Goal: Task Accomplishment & Management: Complete application form

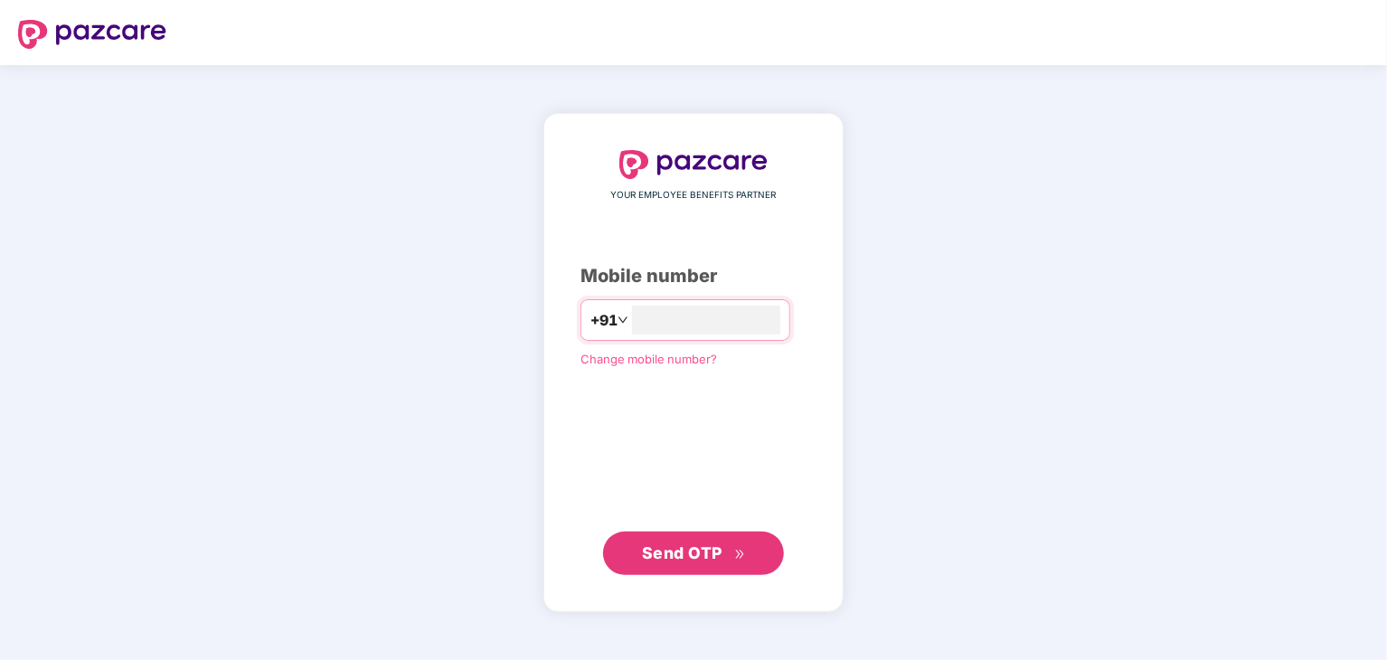
type input "**********"
click at [678, 568] on button "Send OTP" at bounding box center [693, 552] width 181 height 43
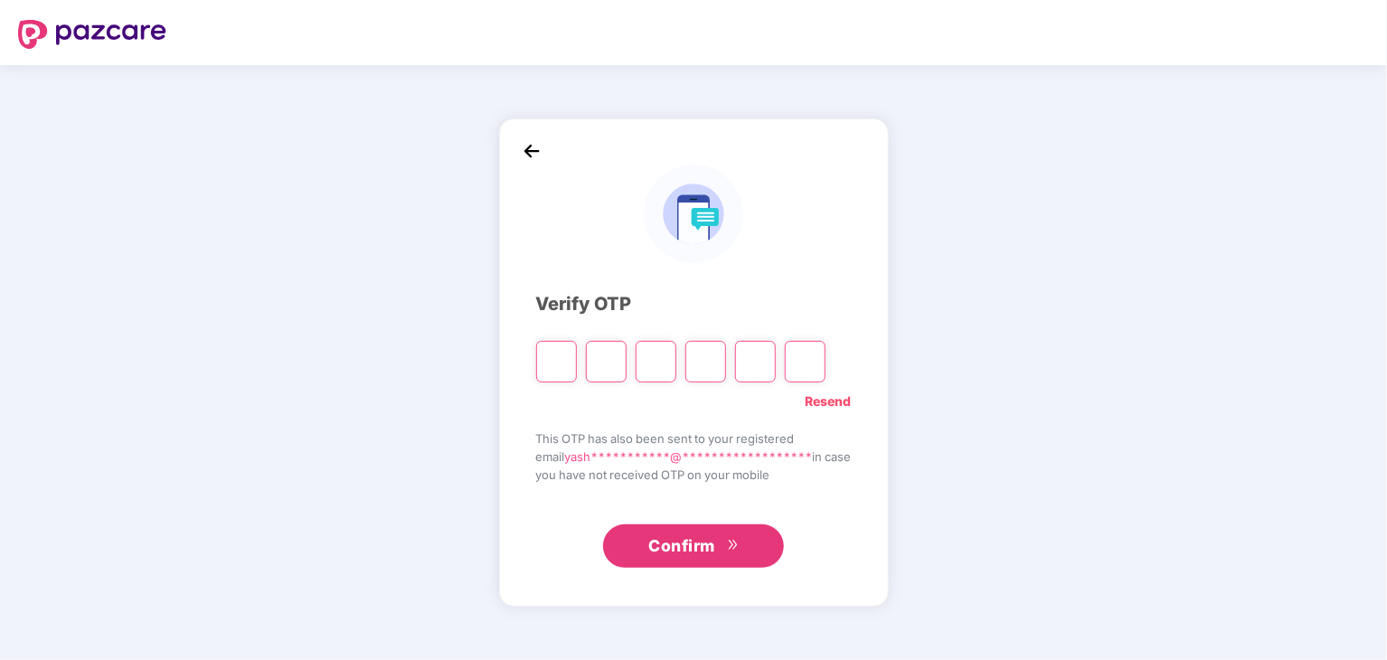
type input "*"
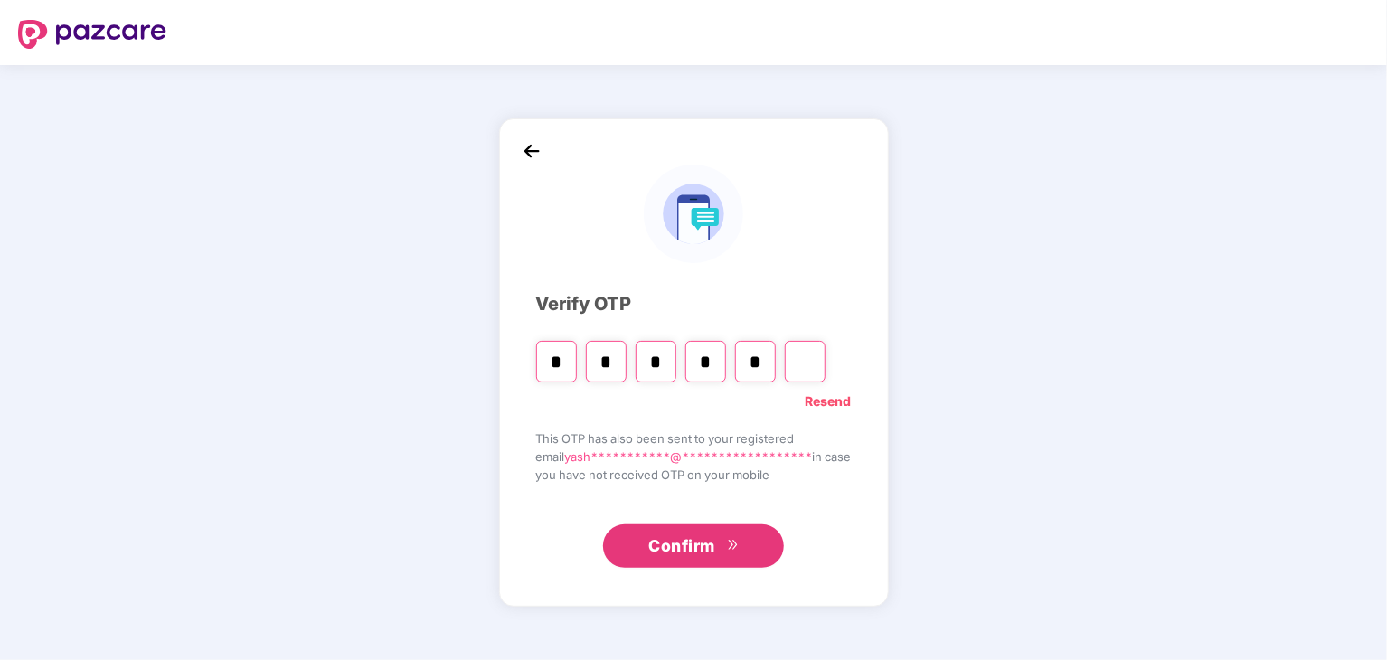
type input "*"
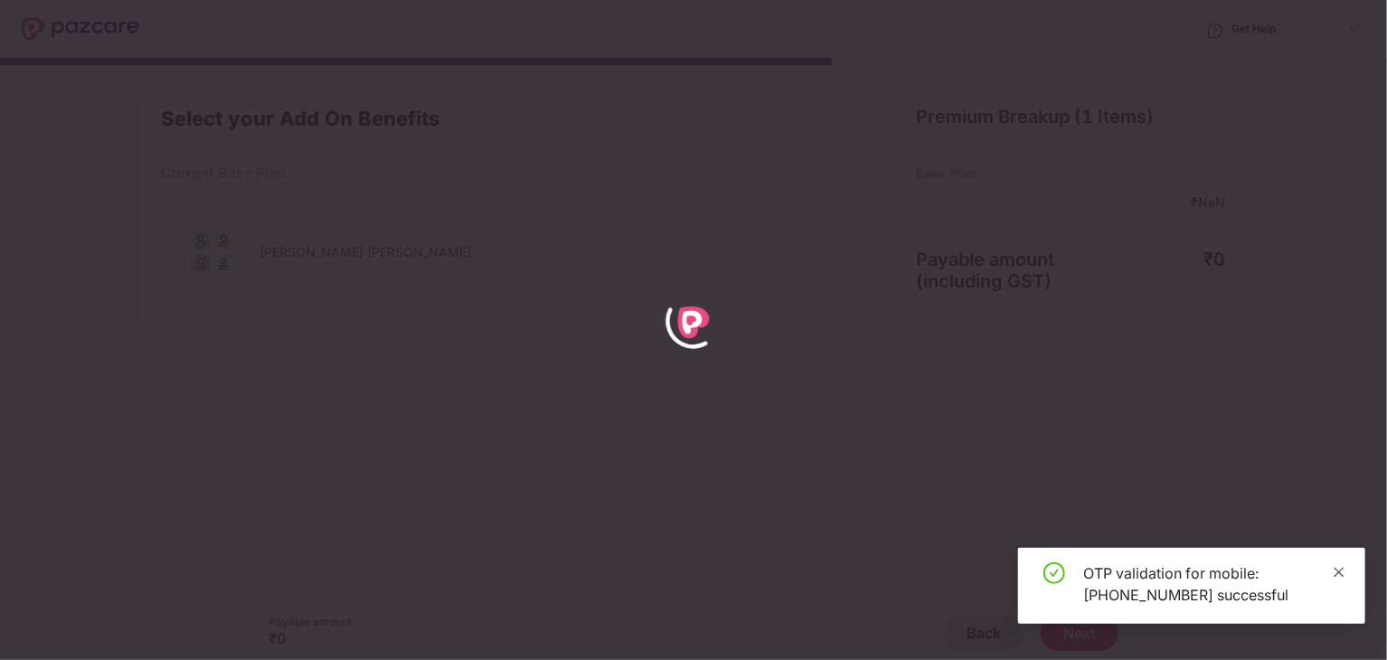
click at [1343, 572] on icon "close" at bounding box center [1339, 572] width 13 height 13
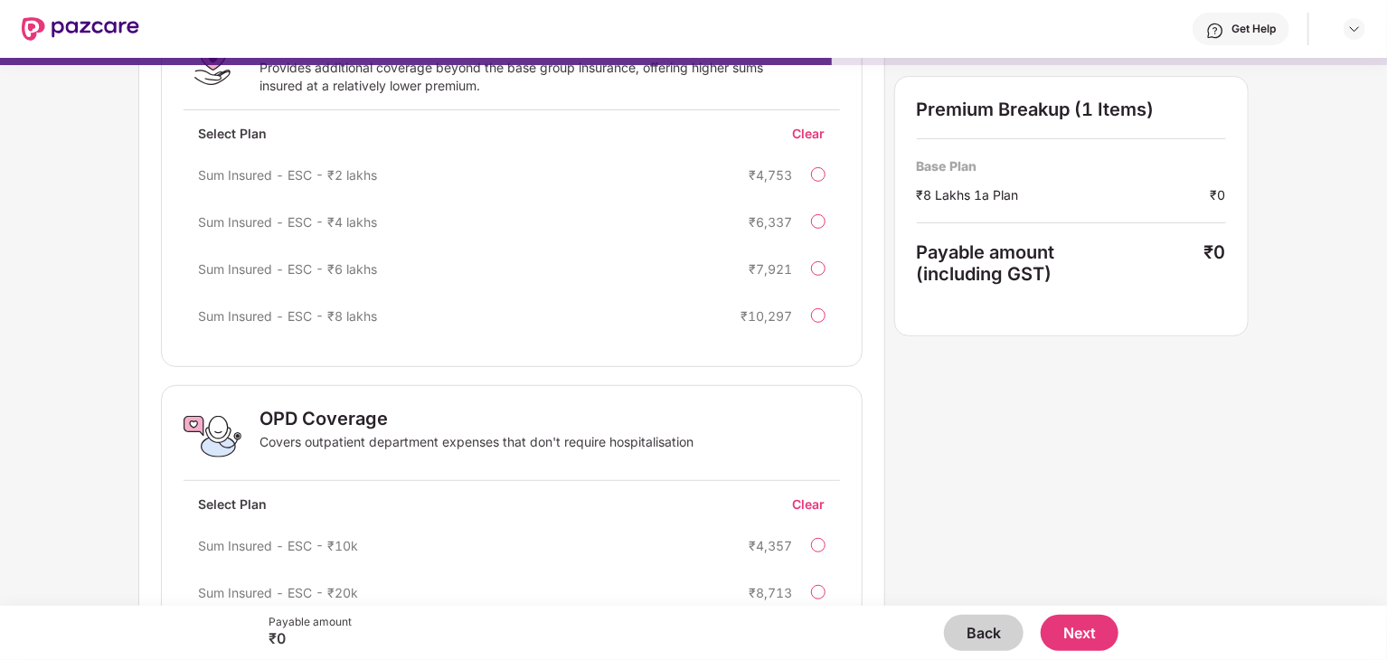
scroll to position [17, 0]
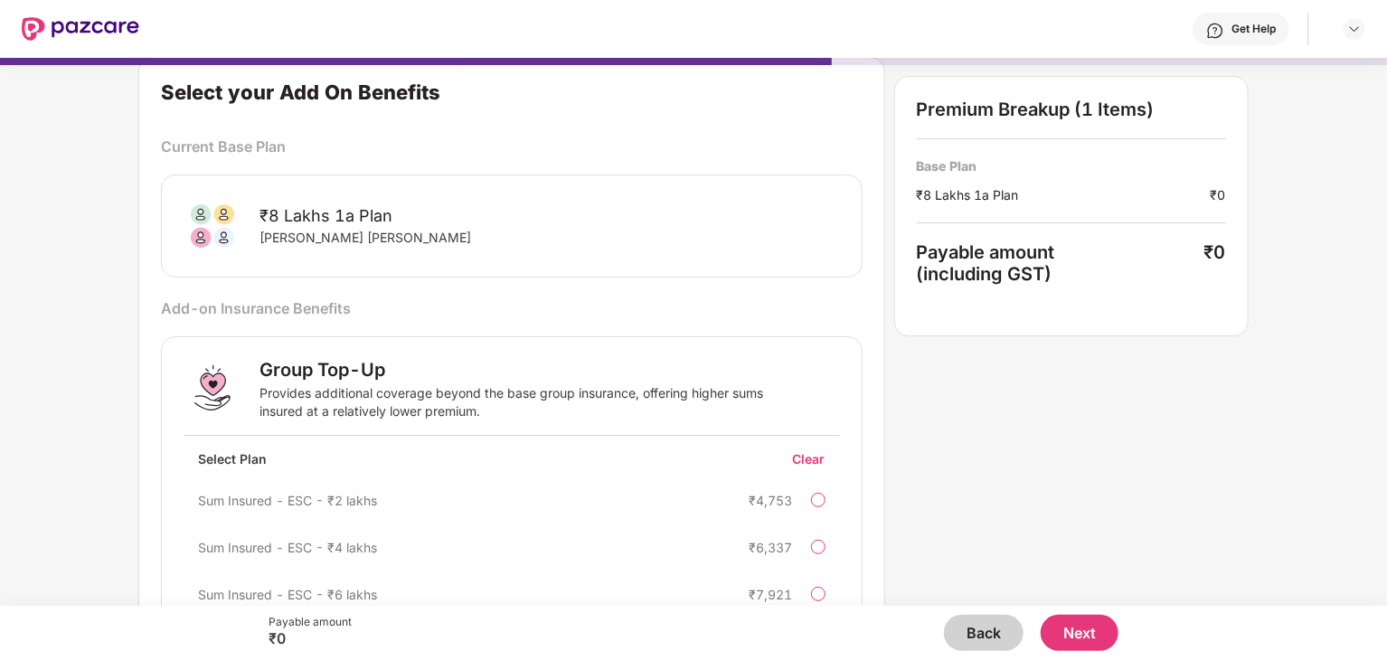
click at [987, 624] on button "Back" at bounding box center [984, 633] width 80 height 36
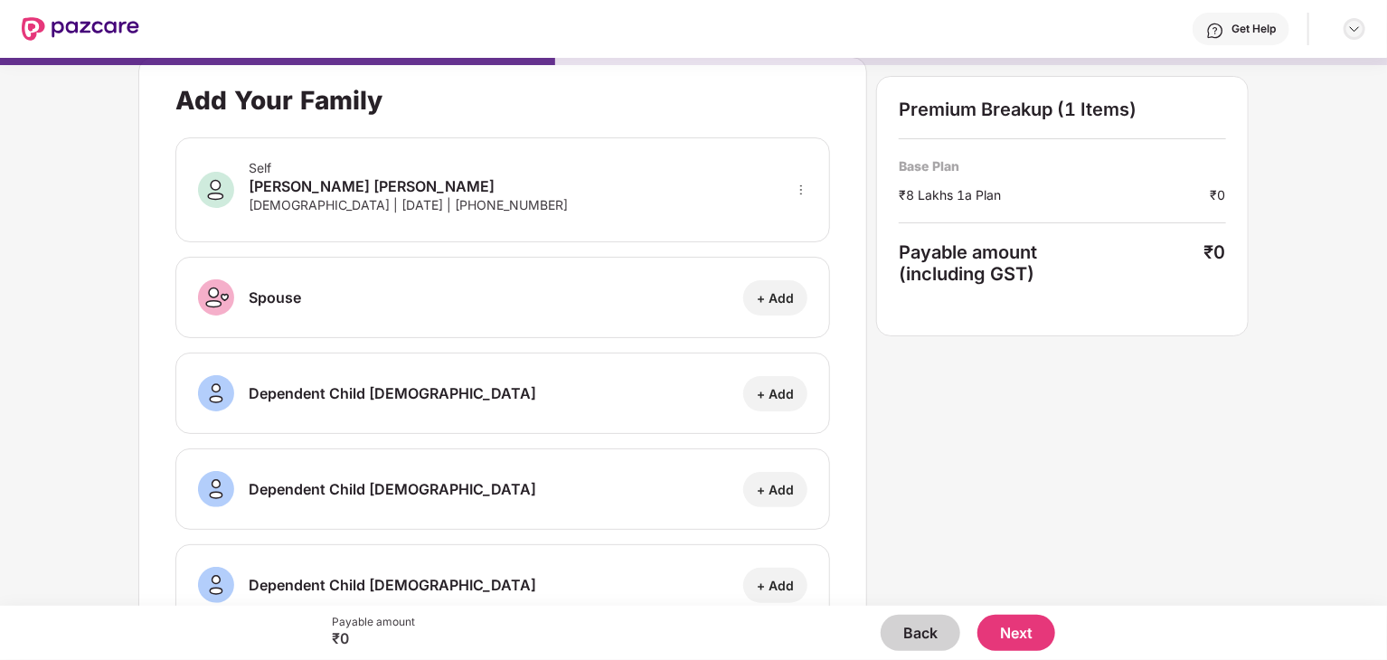
click at [1352, 28] on img at bounding box center [1354, 29] width 14 height 14
click at [918, 619] on button "Back" at bounding box center [921, 633] width 80 height 36
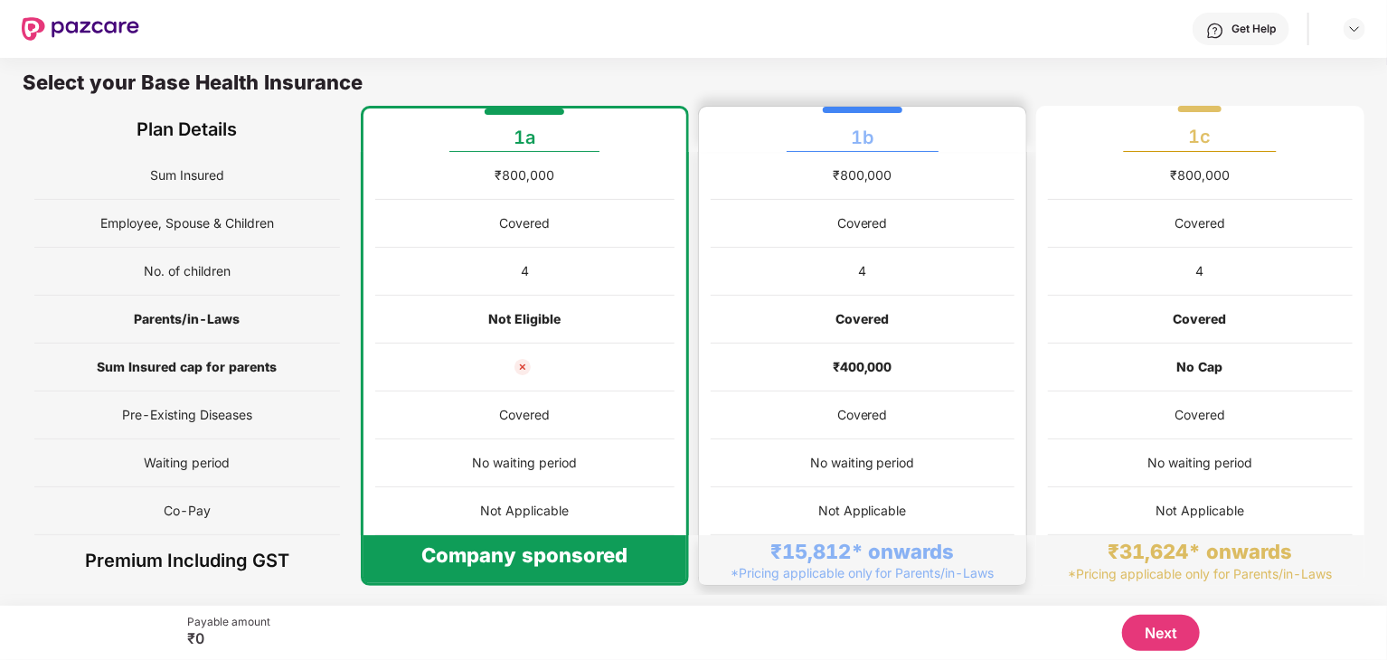
click at [875, 323] on div "Covered" at bounding box center [861, 319] width 53 height 20
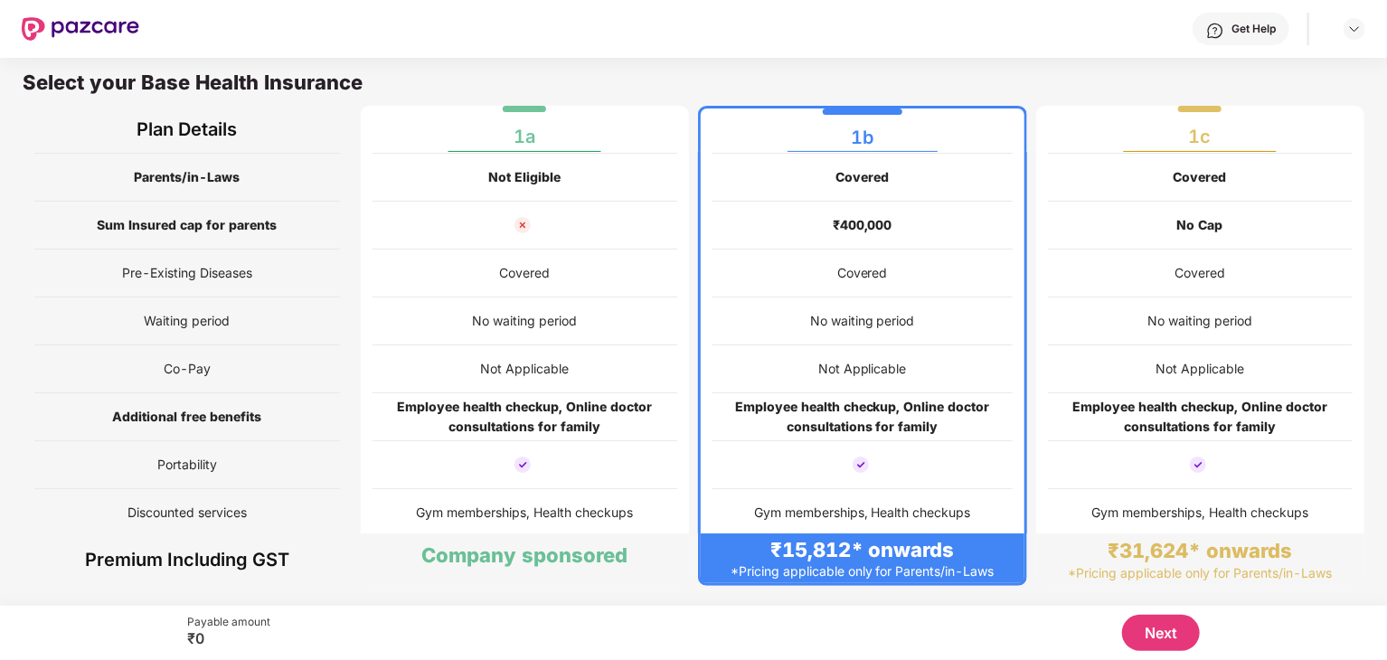
scroll to position [0, 0]
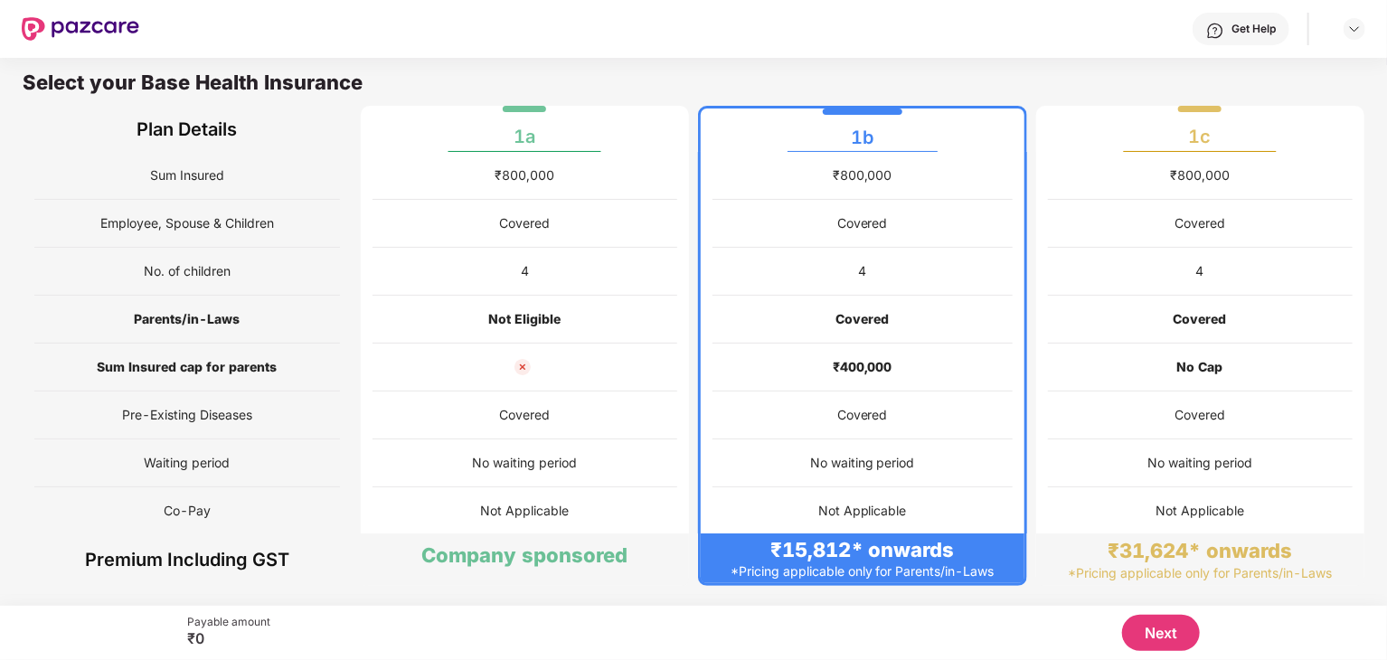
click at [1175, 636] on button "Next" at bounding box center [1161, 633] width 78 height 36
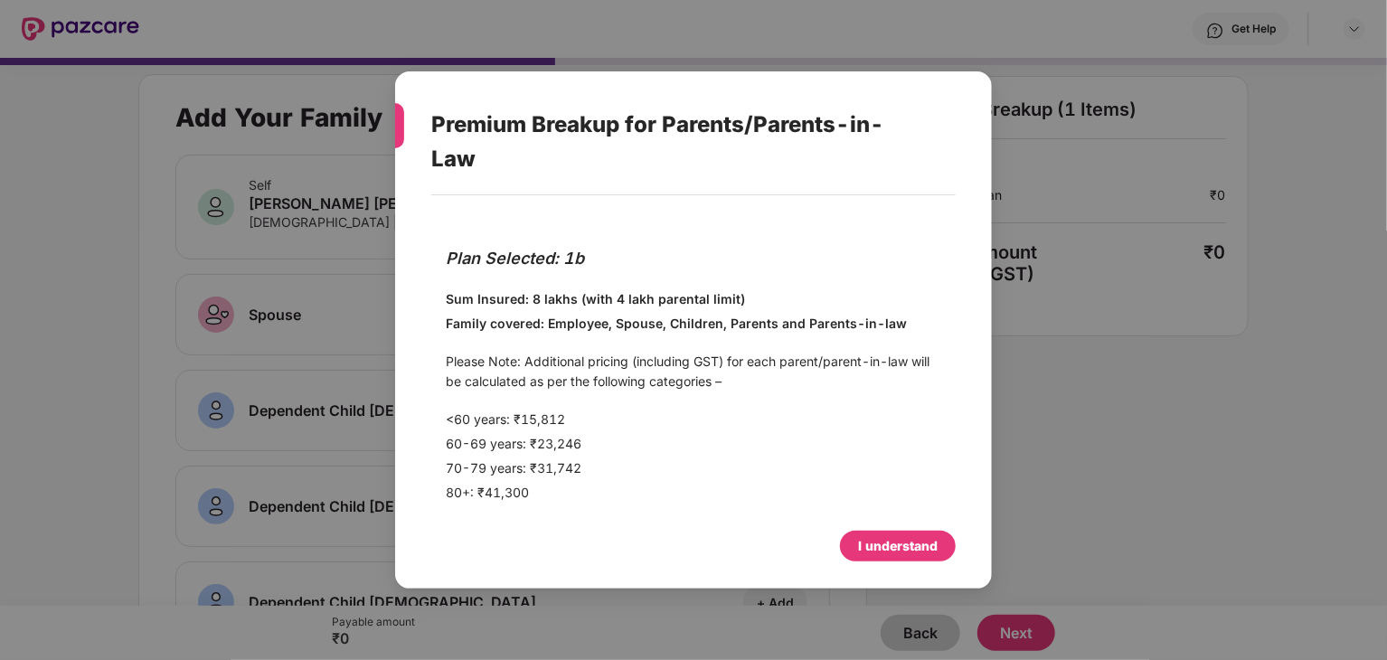
click at [909, 543] on div "I understand" at bounding box center [898, 546] width 80 height 20
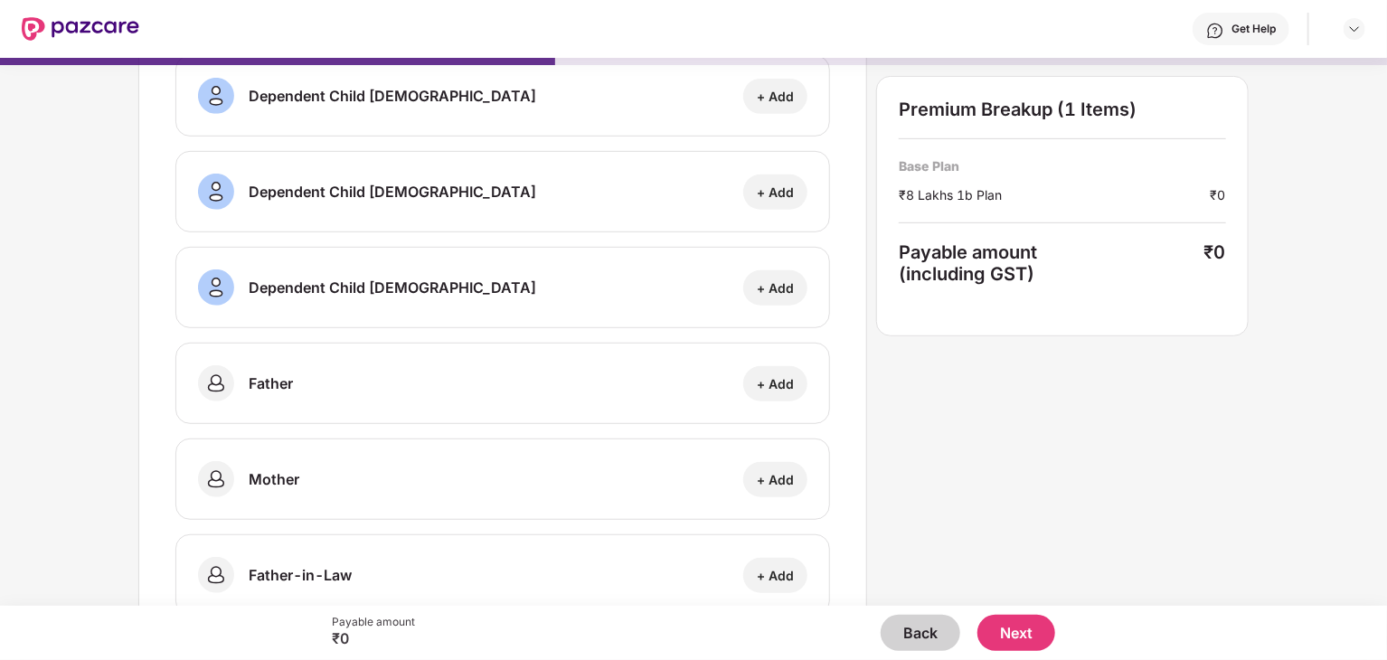
scroll to position [418, 0]
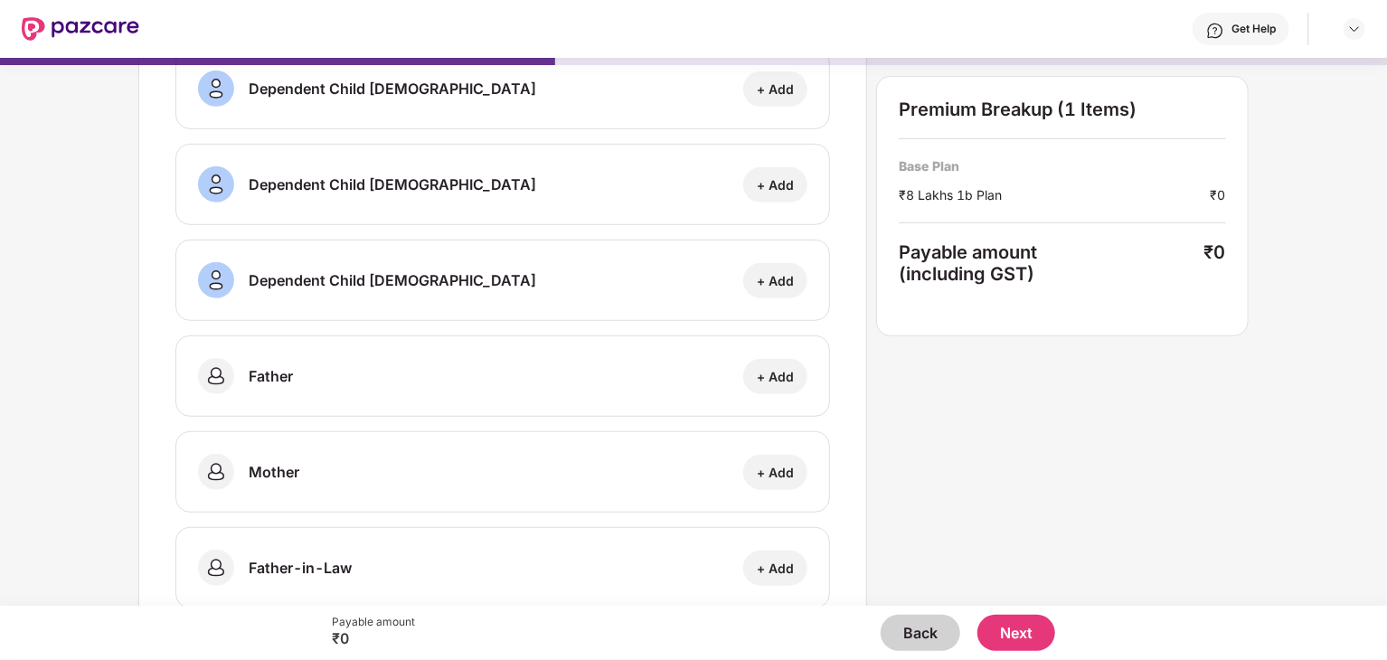
click at [781, 377] on div "+ Add" at bounding box center [775, 376] width 37 height 17
select select "****"
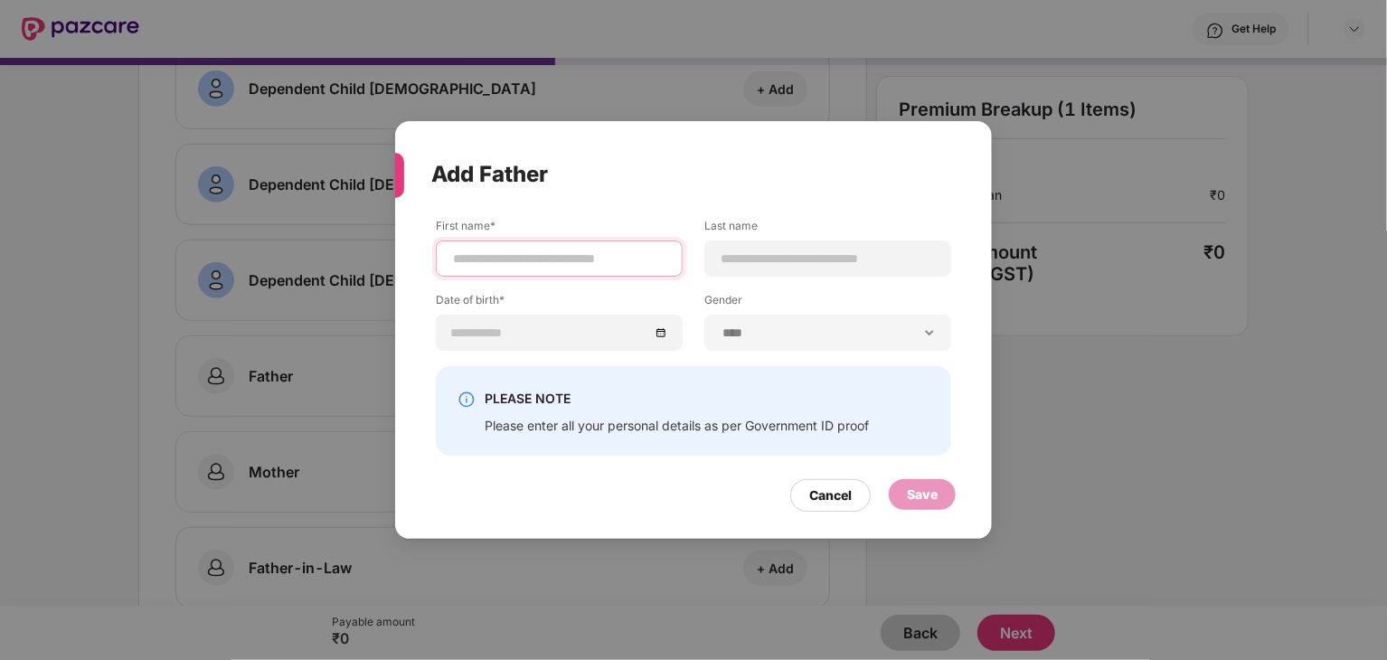
click at [526, 259] on input at bounding box center [559, 259] width 216 height 19
type input "*******"
click at [738, 260] on input at bounding box center [828, 259] width 216 height 19
type input "*****"
click at [531, 322] on div at bounding box center [559, 333] width 247 height 36
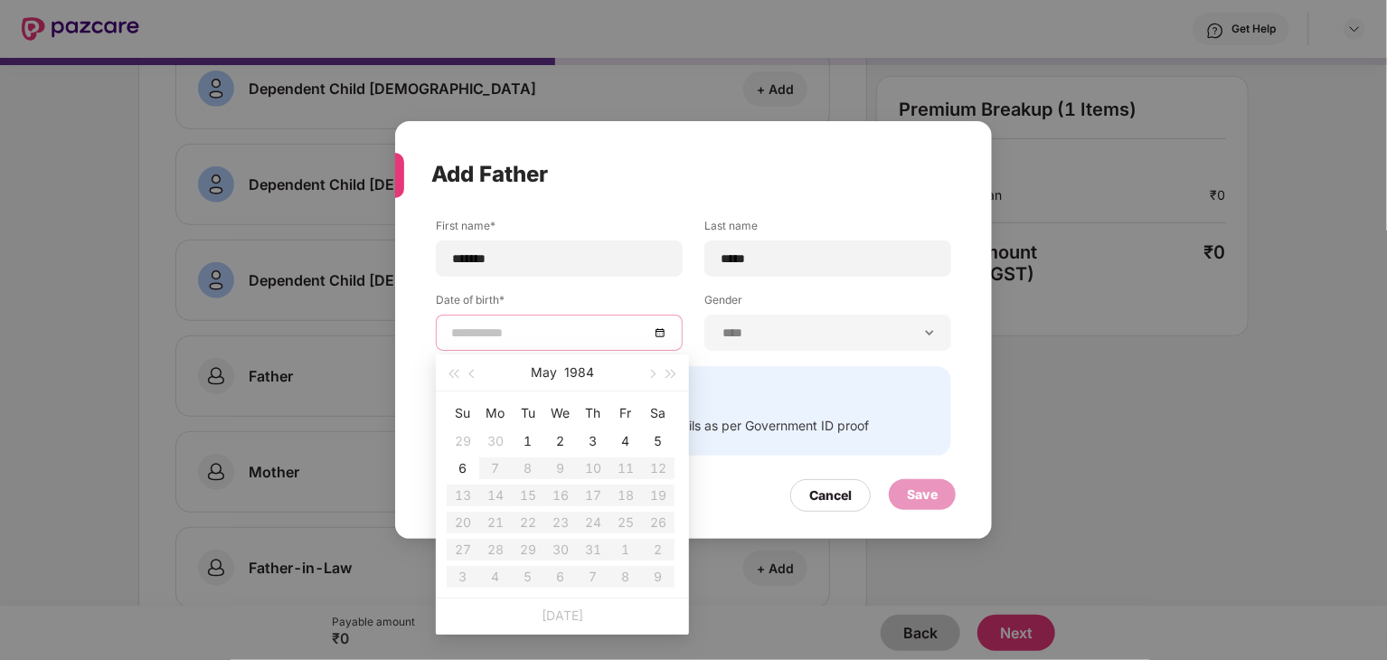
click at [512, 327] on input at bounding box center [550, 333] width 198 height 20
type input "**********"
click at [588, 377] on button "1984" at bounding box center [579, 372] width 30 height 36
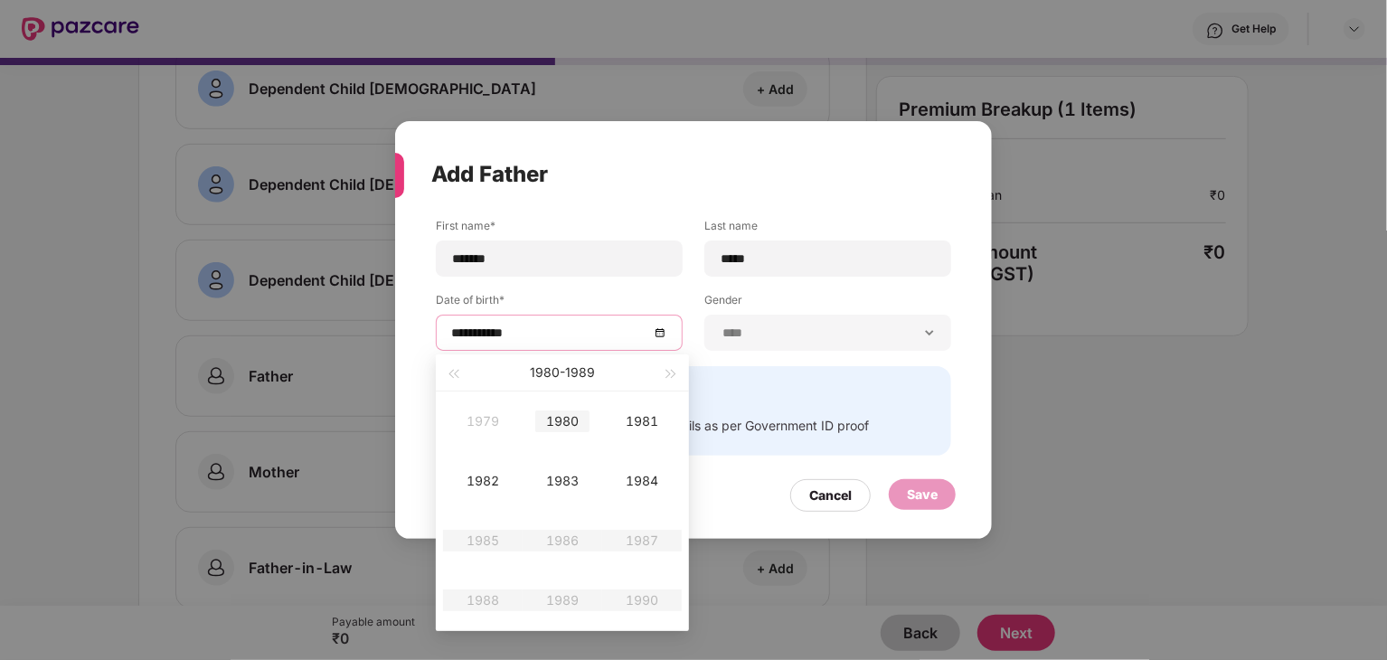
type input "**********"
click at [451, 373] on span "button" at bounding box center [452, 374] width 9 height 9
type input "**********"
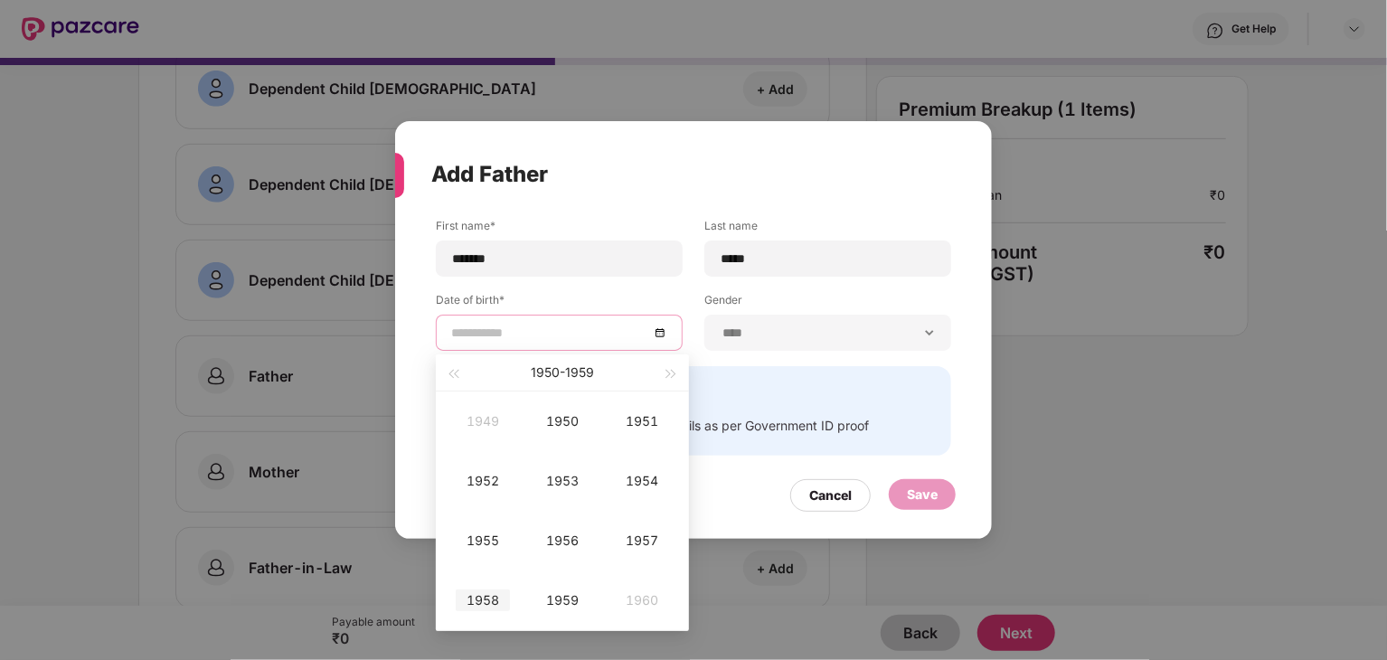
click at [483, 594] on div "1958" at bounding box center [483, 600] width 54 height 22
type input "**********"
click at [655, 611] on td "Dec" at bounding box center [642, 600] width 80 height 60
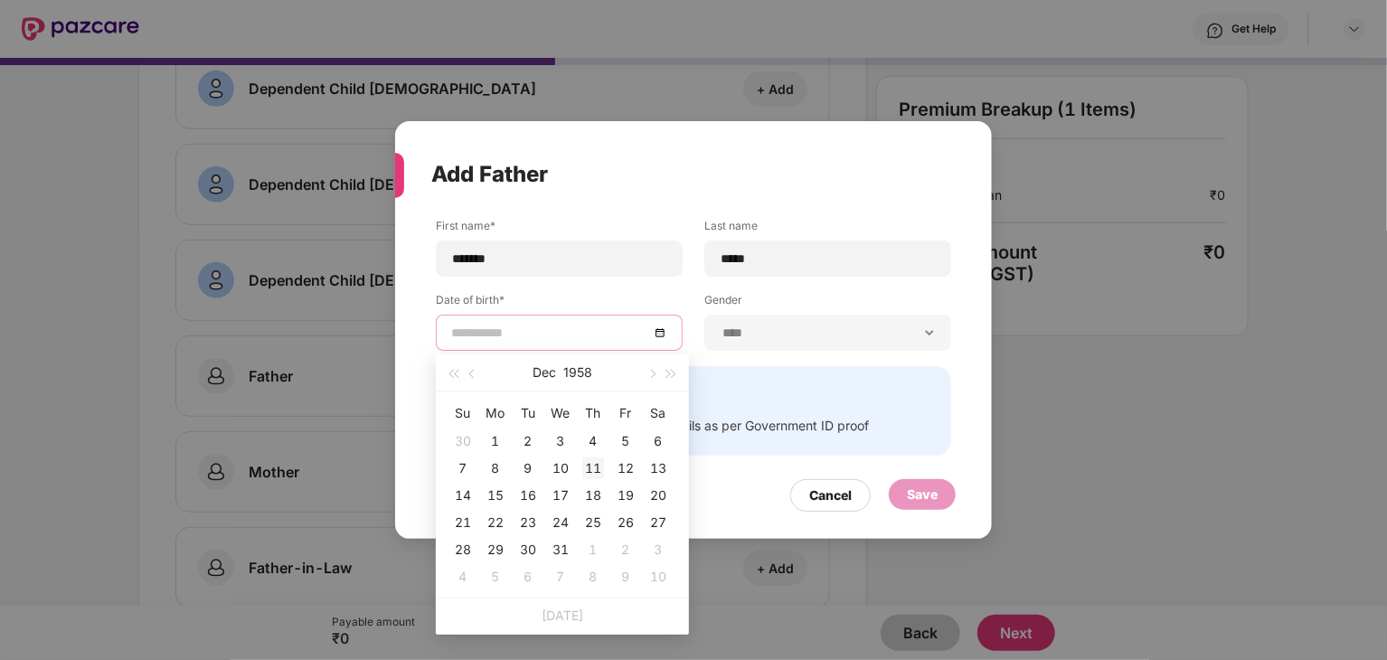
type input "**********"
click at [590, 468] on div "11" at bounding box center [593, 468] width 22 height 22
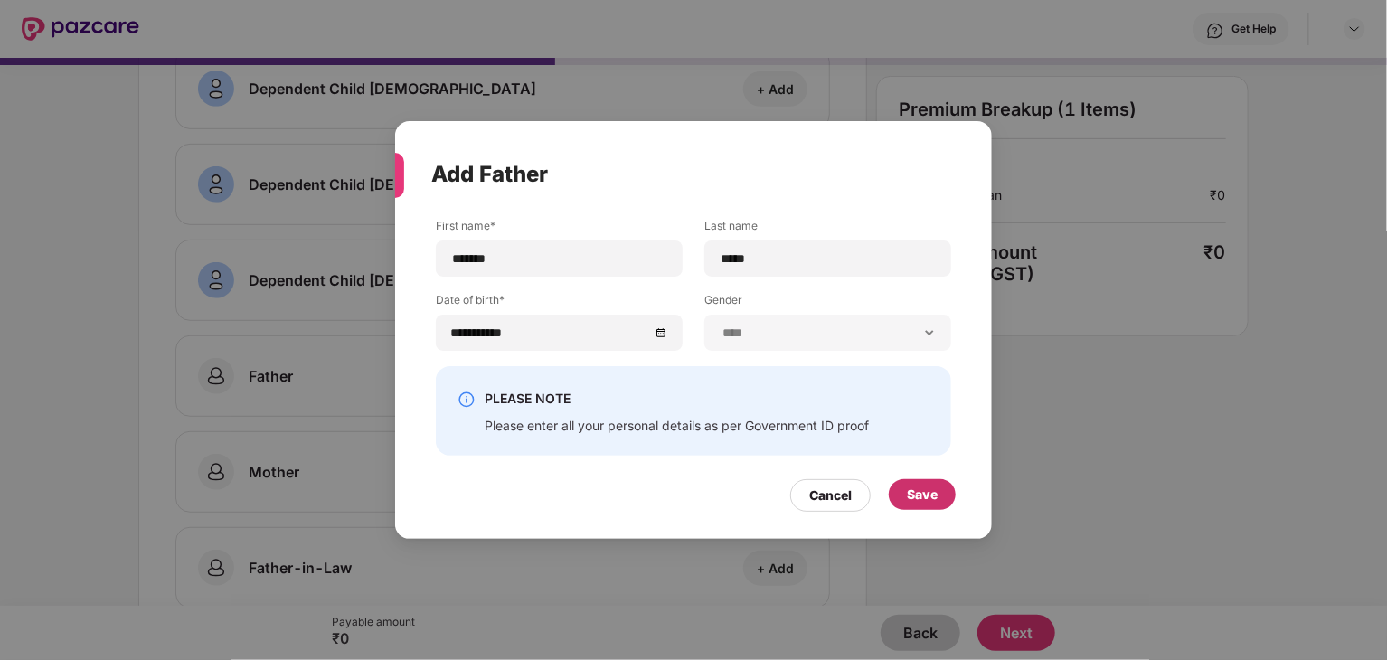
click at [907, 489] on div "Save" at bounding box center [922, 495] width 31 height 20
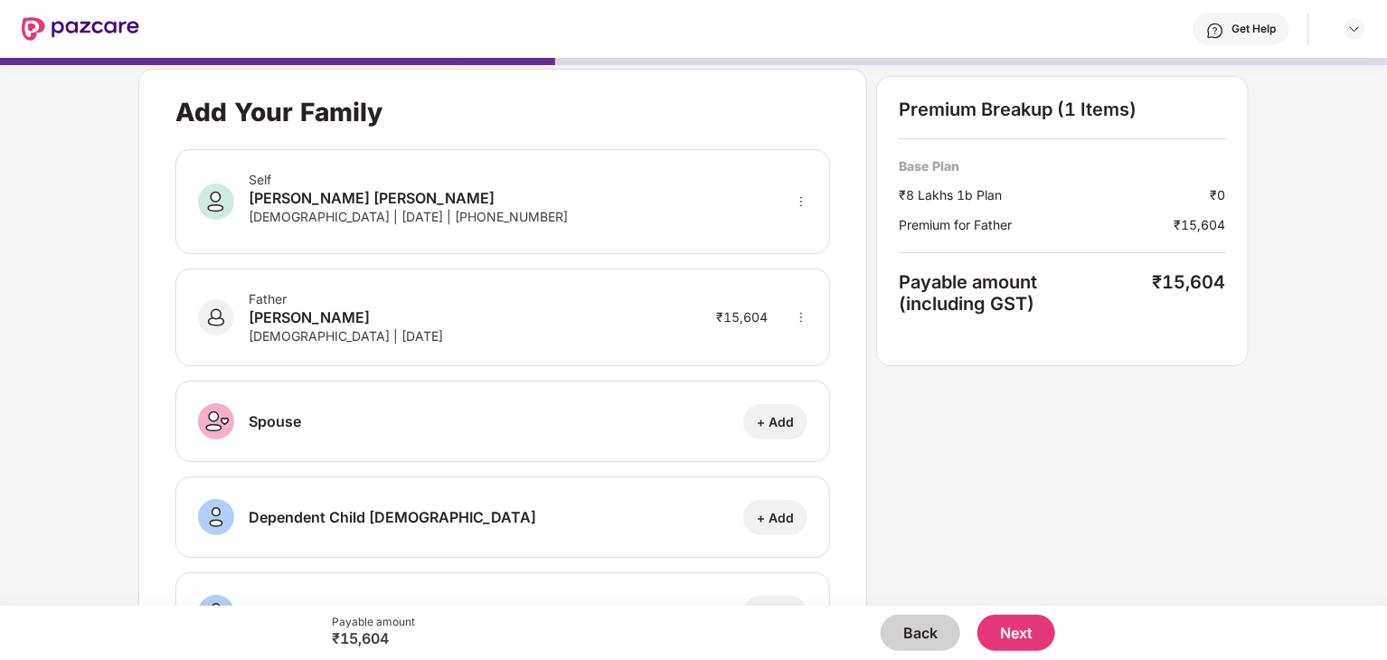
scroll to position [0, 0]
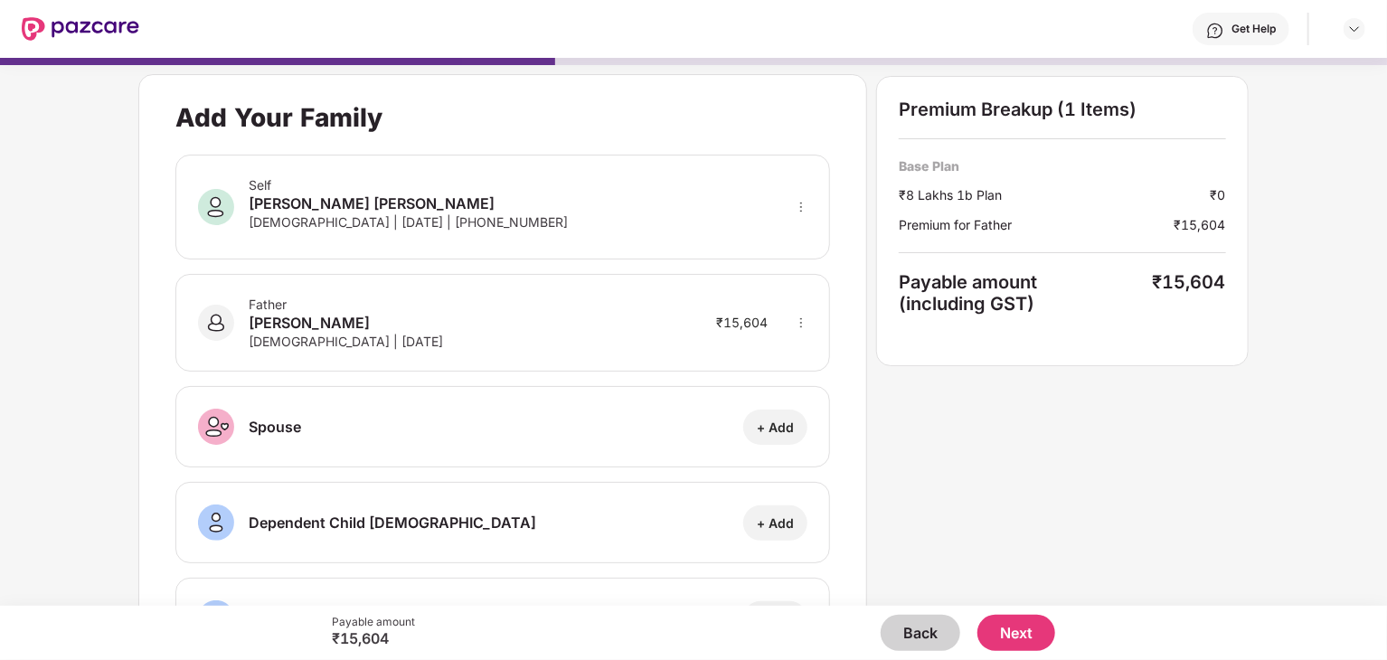
click at [1022, 629] on button "Next" at bounding box center [1016, 633] width 78 height 36
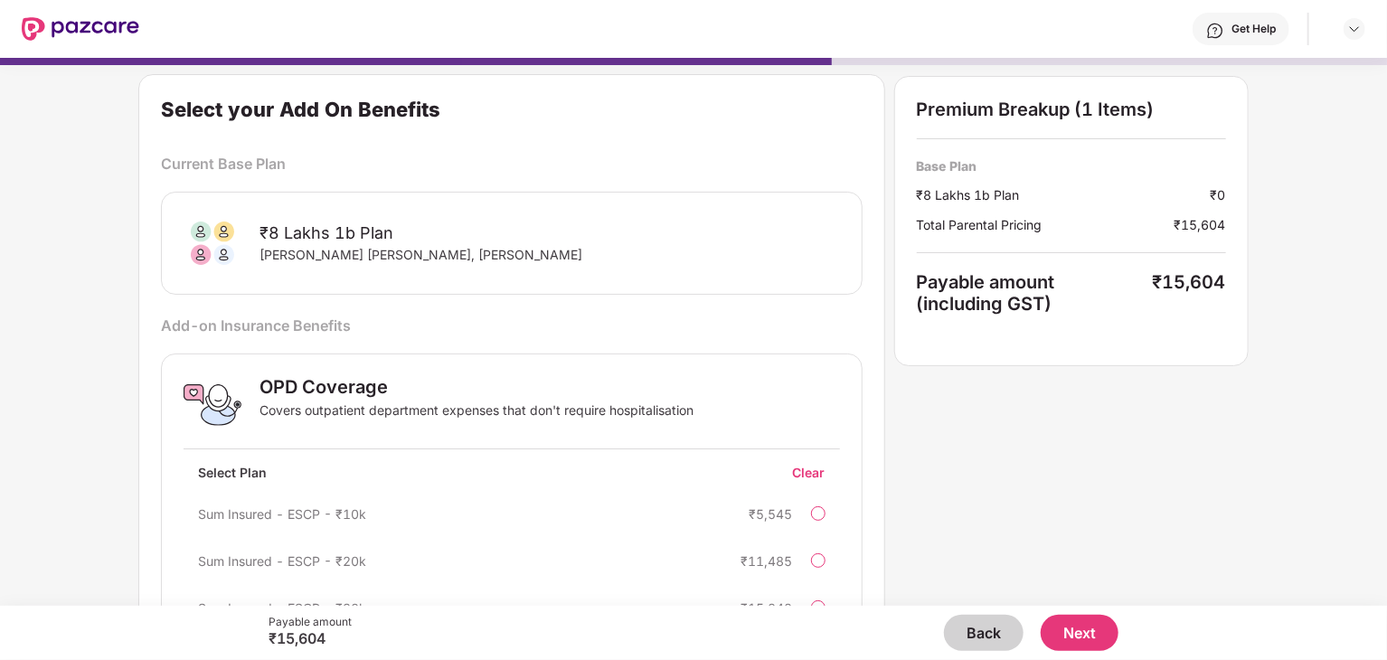
scroll to position [74, 0]
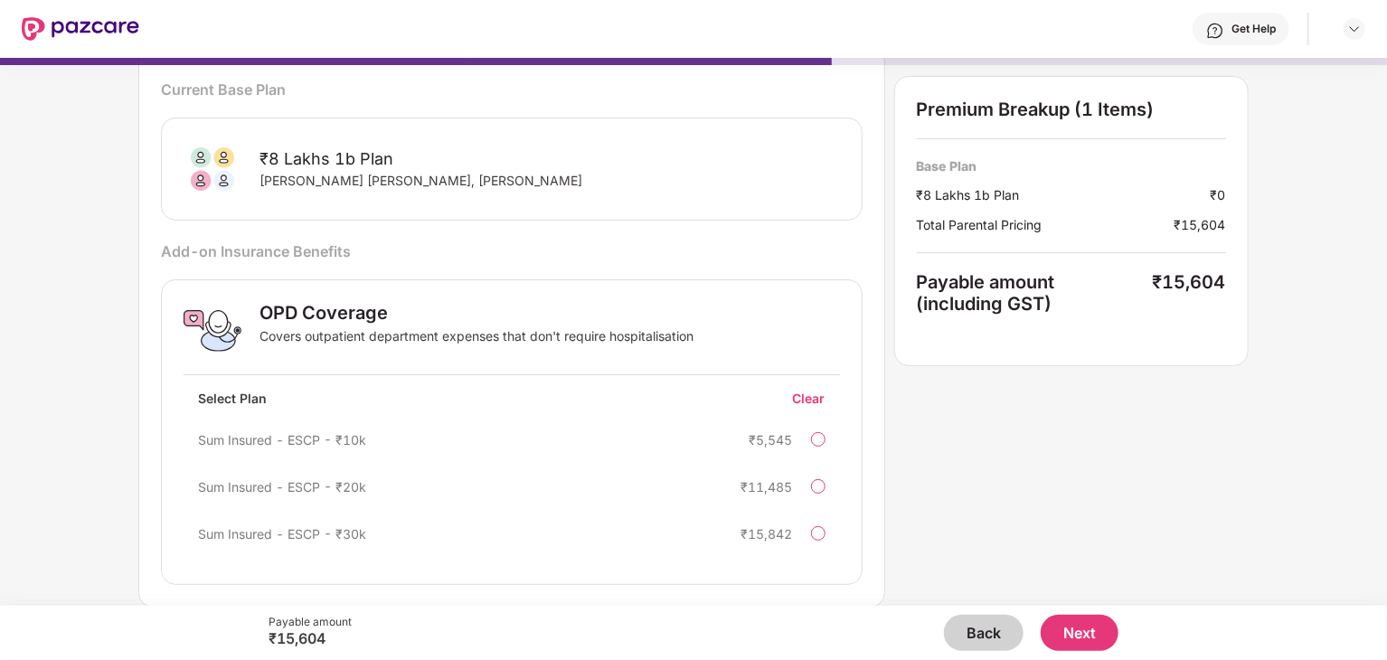
click at [1088, 634] on button "Next" at bounding box center [1080, 633] width 78 height 36
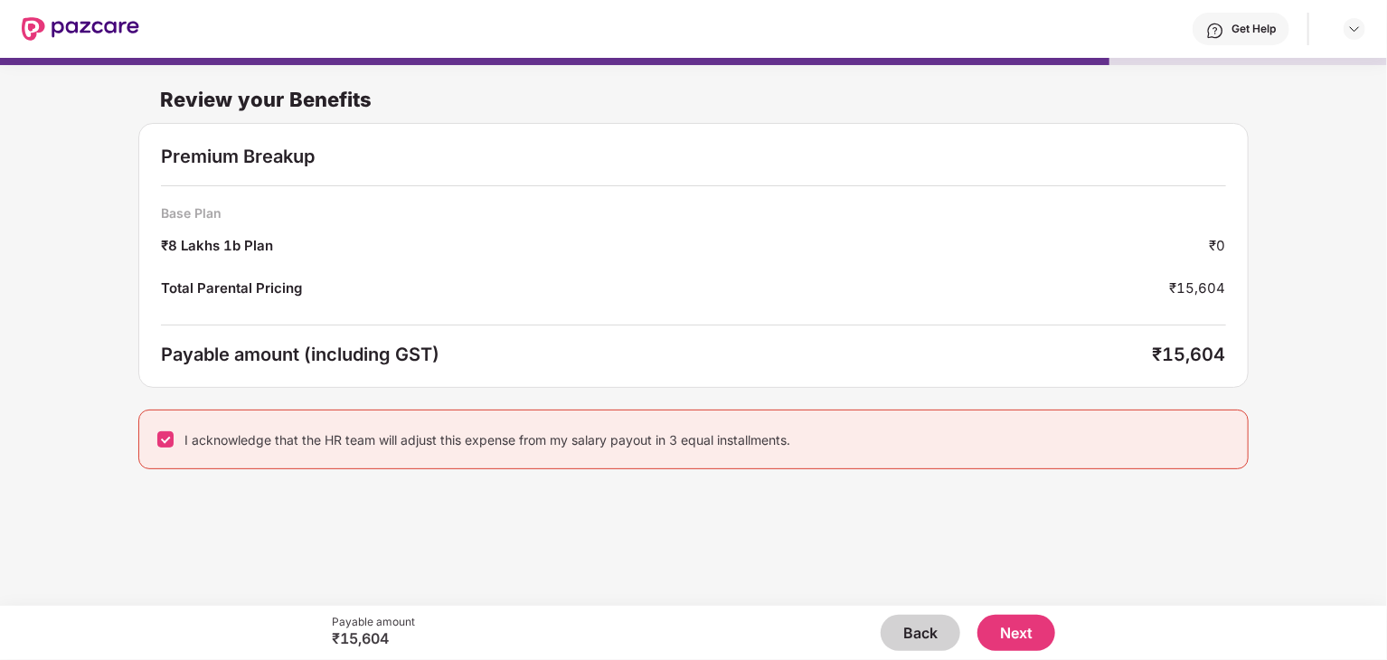
click at [926, 636] on button "Back" at bounding box center [921, 633] width 80 height 36
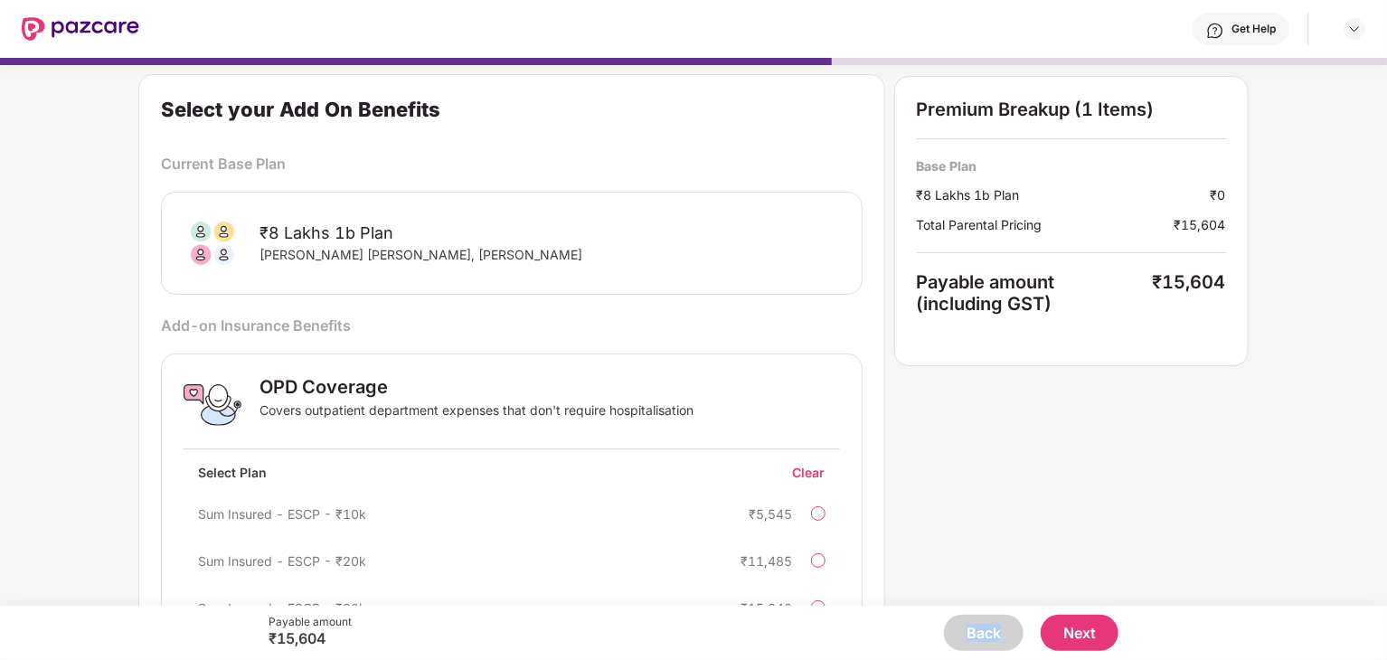
click at [926, 636] on div "Back Next" at bounding box center [735, 633] width 767 height 36
click at [1002, 632] on button "Back" at bounding box center [984, 633] width 80 height 36
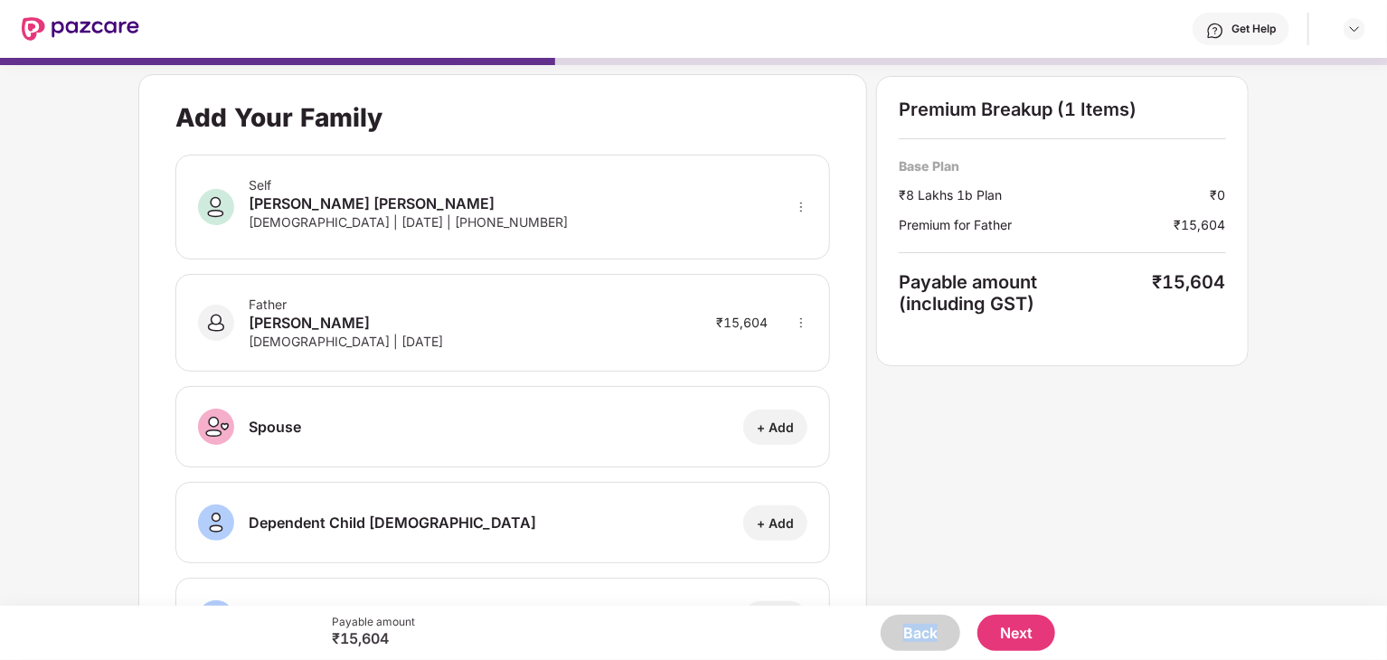
click at [912, 628] on button "Back" at bounding box center [921, 633] width 80 height 36
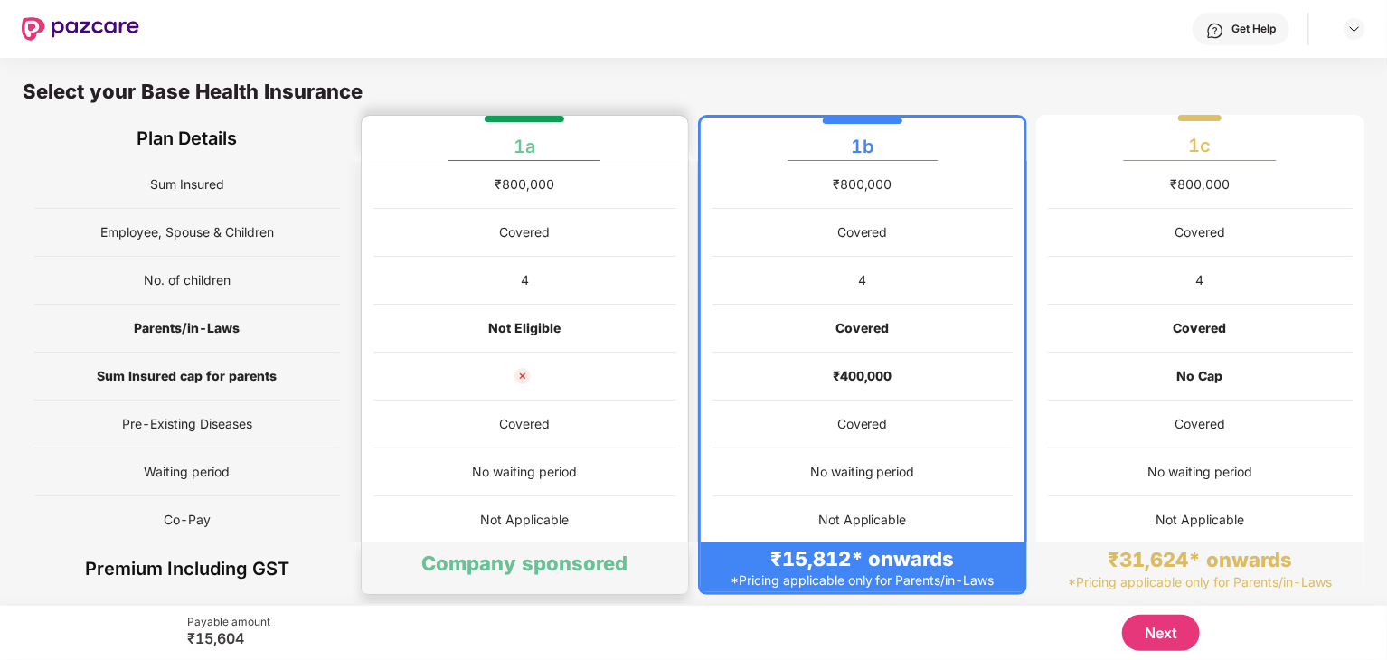
click at [649, 480] on div "No waiting period" at bounding box center [525, 472] width 304 height 48
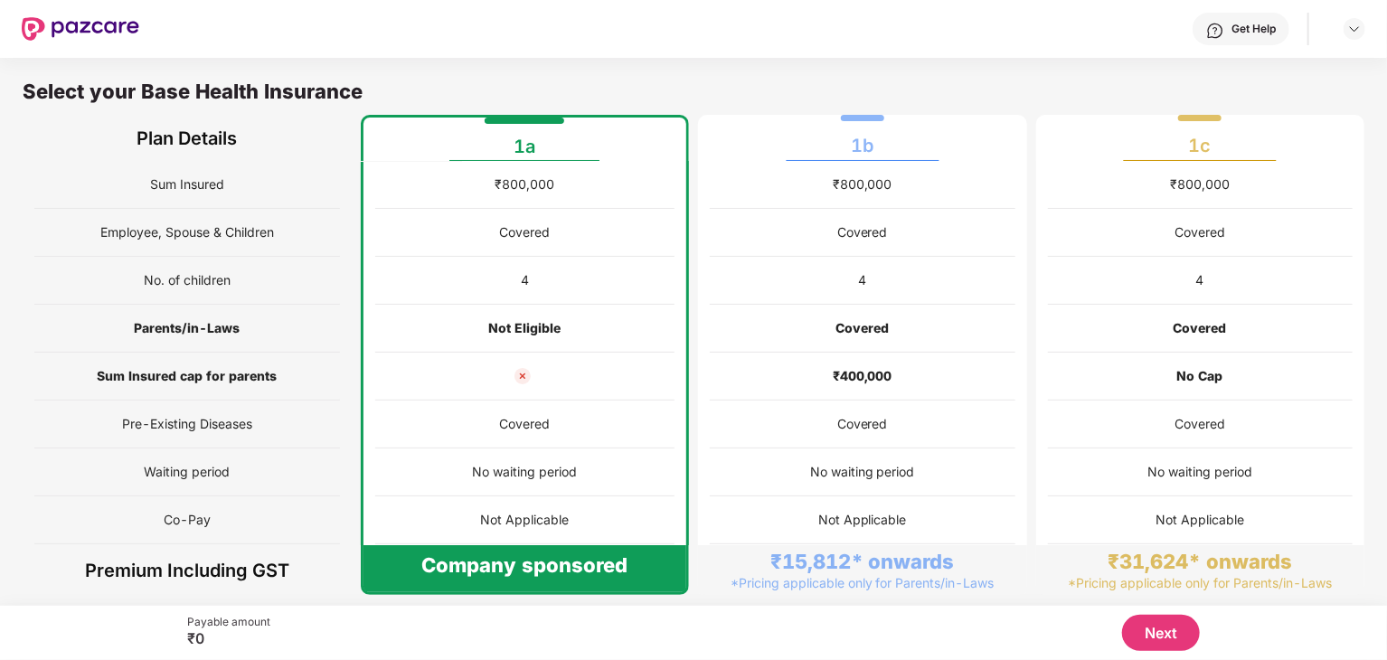
click at [1172, 626] on button "Next" at bounding box center [1161, 633] width 78 height 36
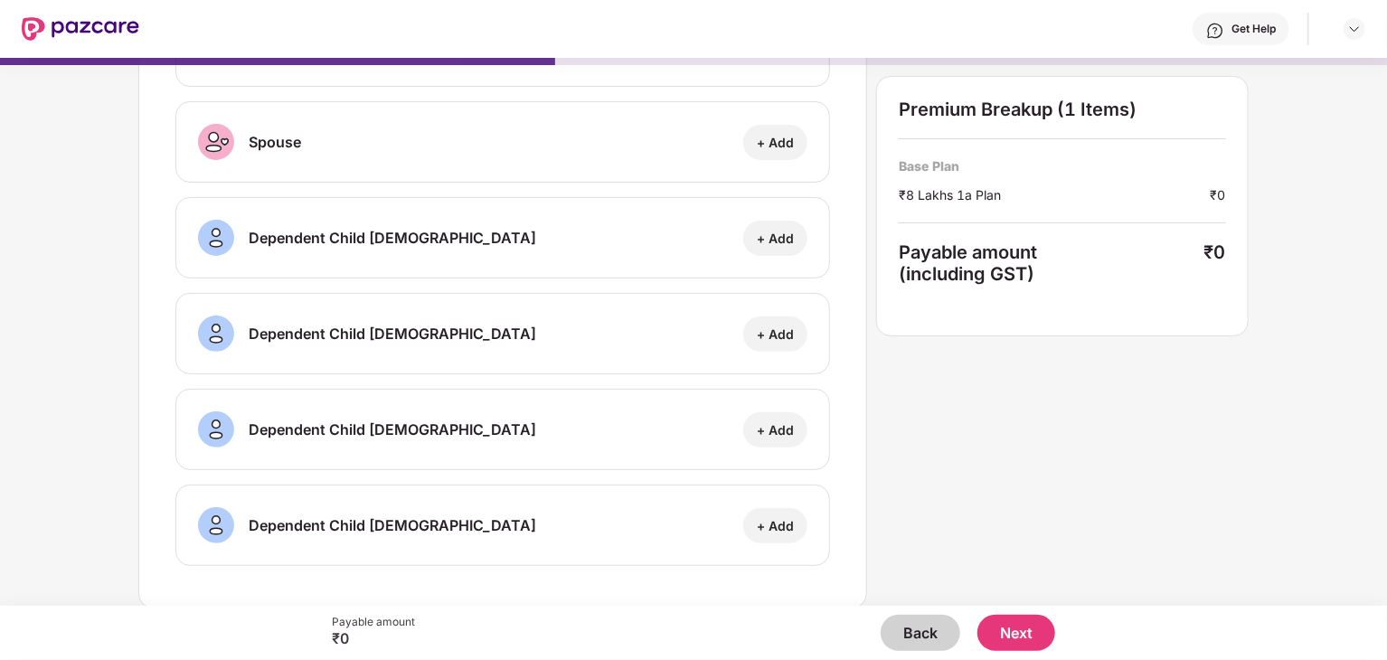
scroll to position [0, 0]
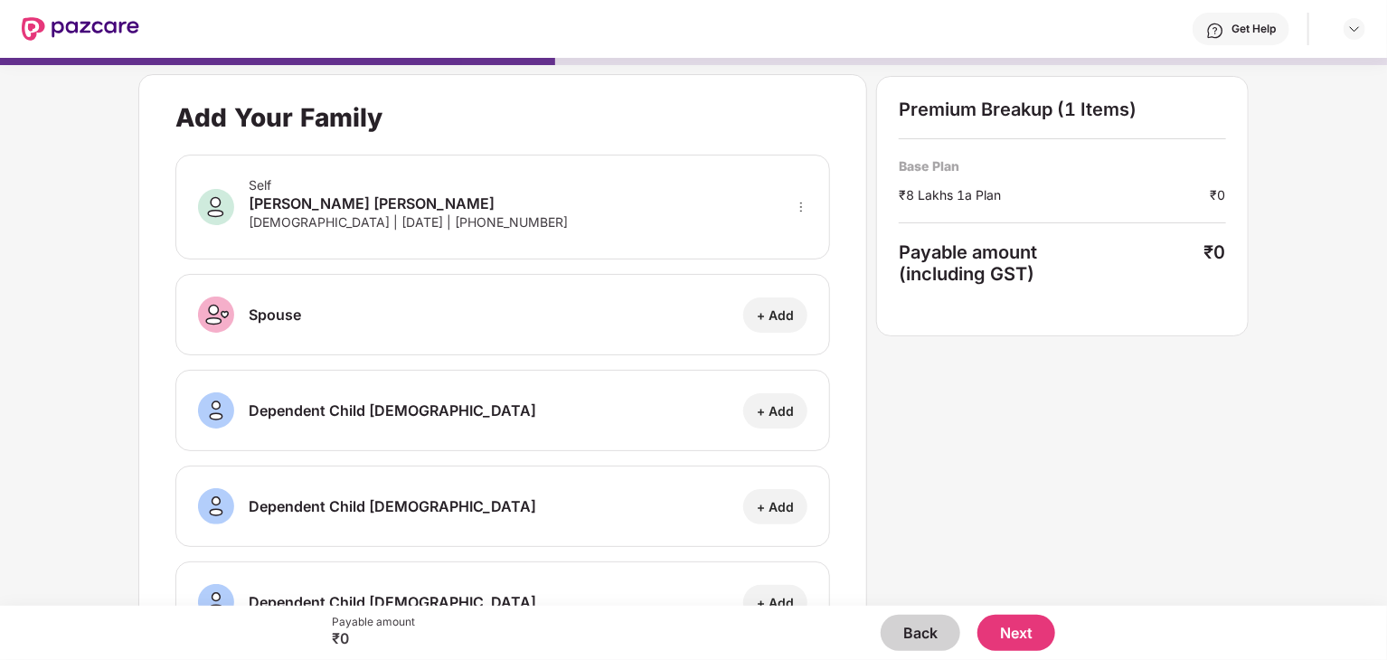
click at [1012, 620] on button "Next" at bounding box center [1016, 633] width 78 height 36
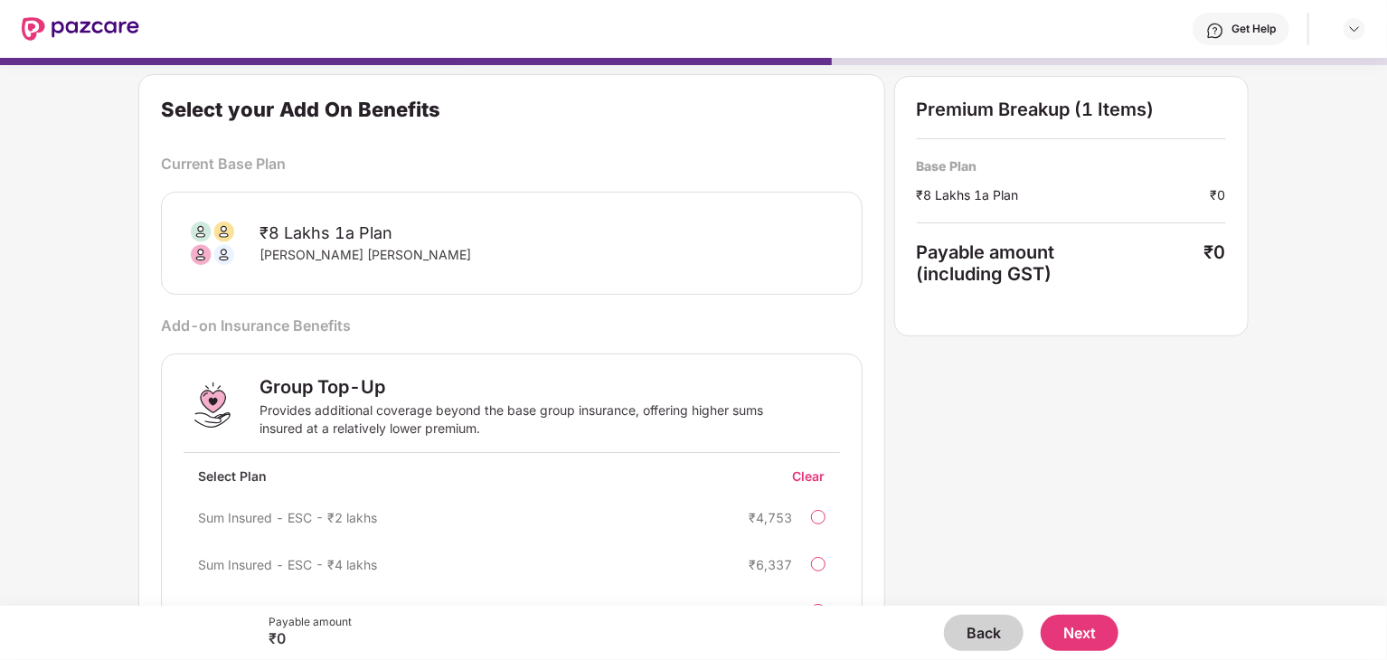
click at [1080, 634] on button "Next" at bounding box center [1080, 633] width 78 height 36
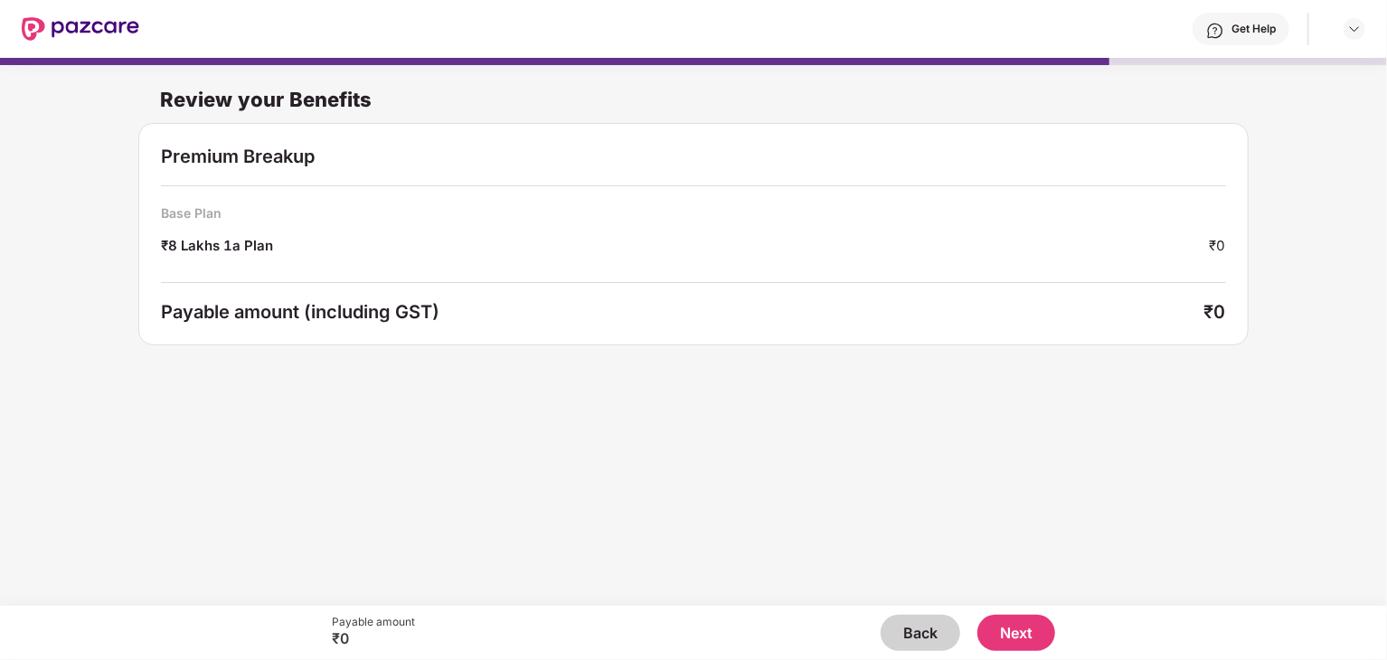
click at [1005, 640] on button "Next" at bounding box center [1016, 633] width 78 height 36
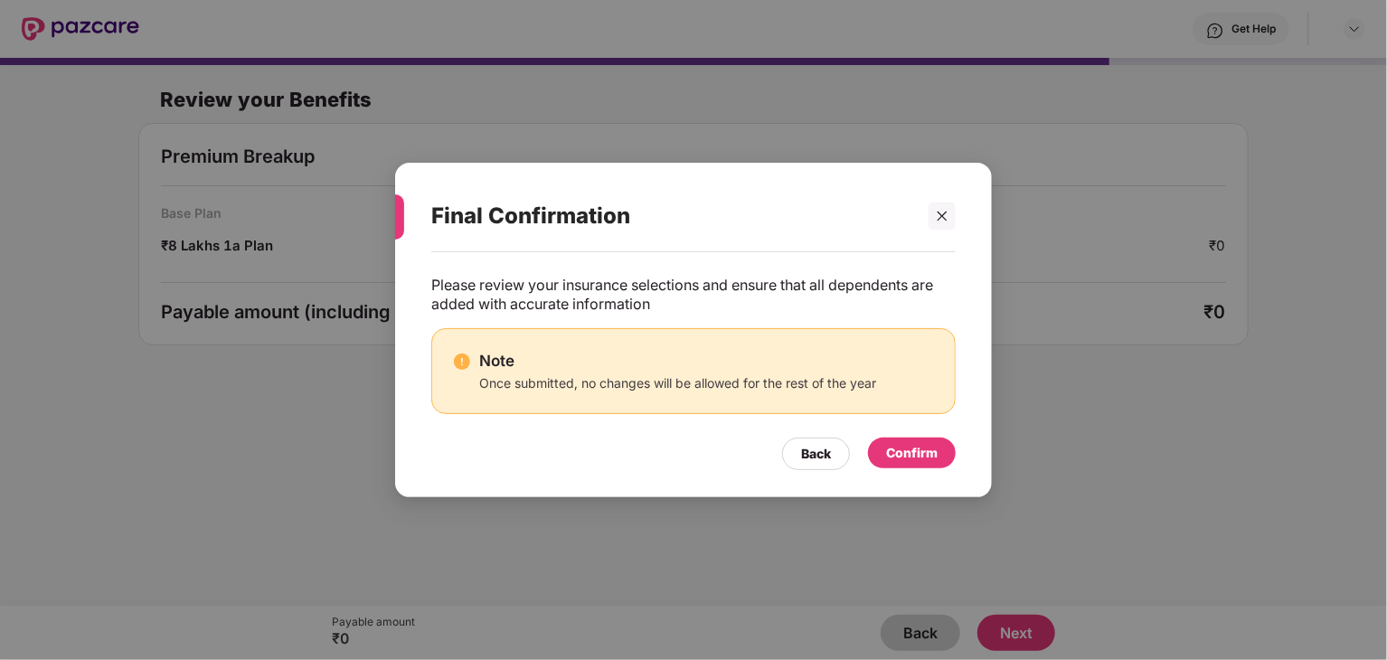
click at [915, 448] on div "Confirm" at bounding box center [912, 453] width 52 height 20
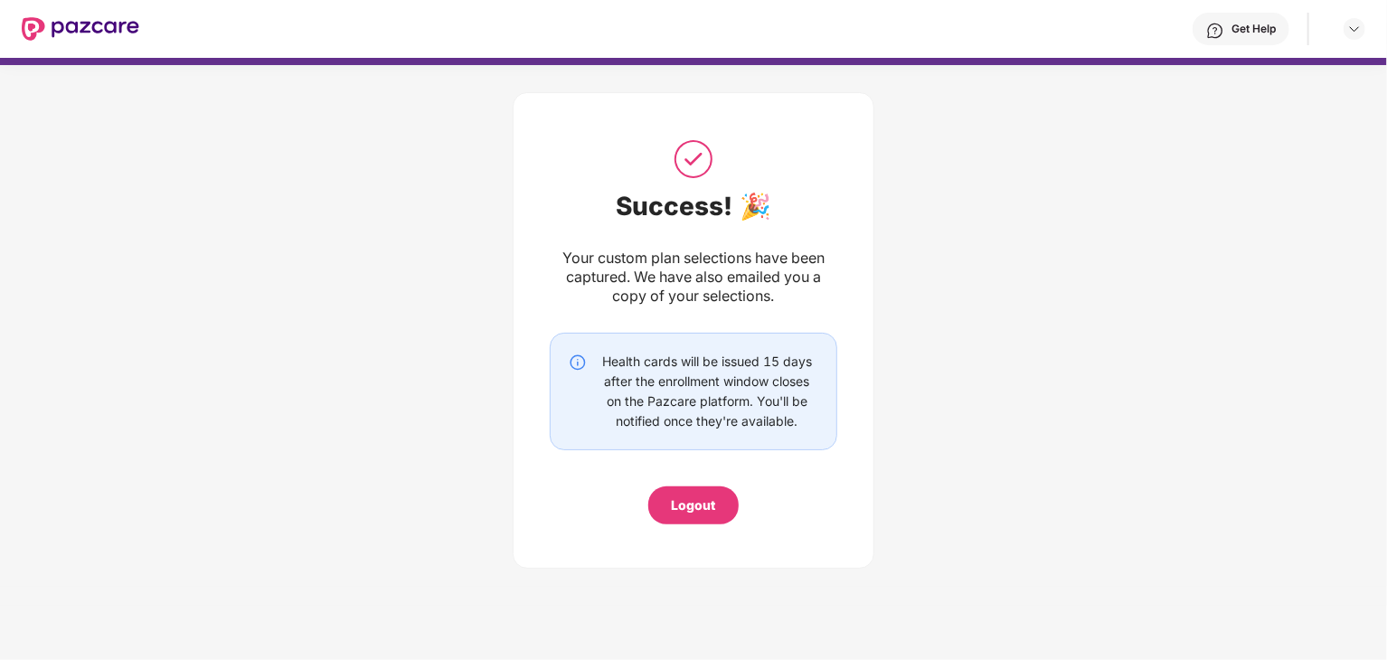
click at [694, 503] on div "Logout" at bounding box center [694, 505] width 44 height 20
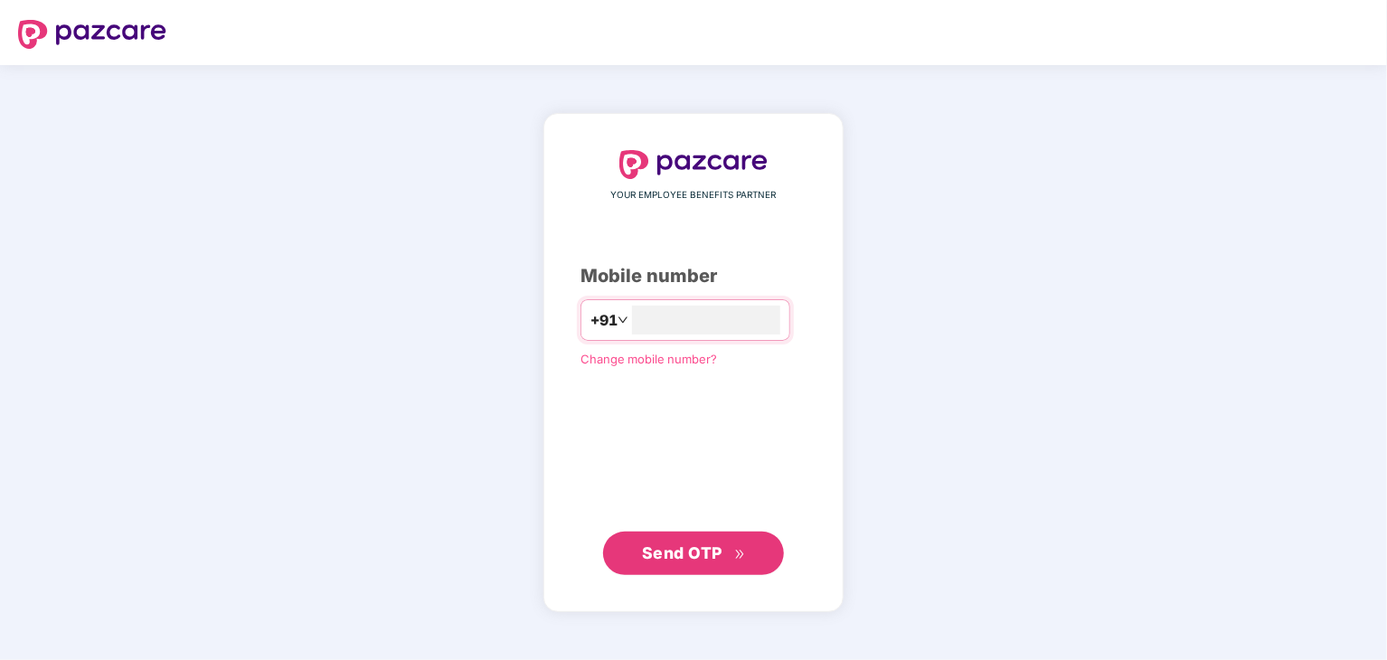
type input "**********"
click at [695, 553] on span "Send OTP" at bounding box center [682, 551] width 80 height 19
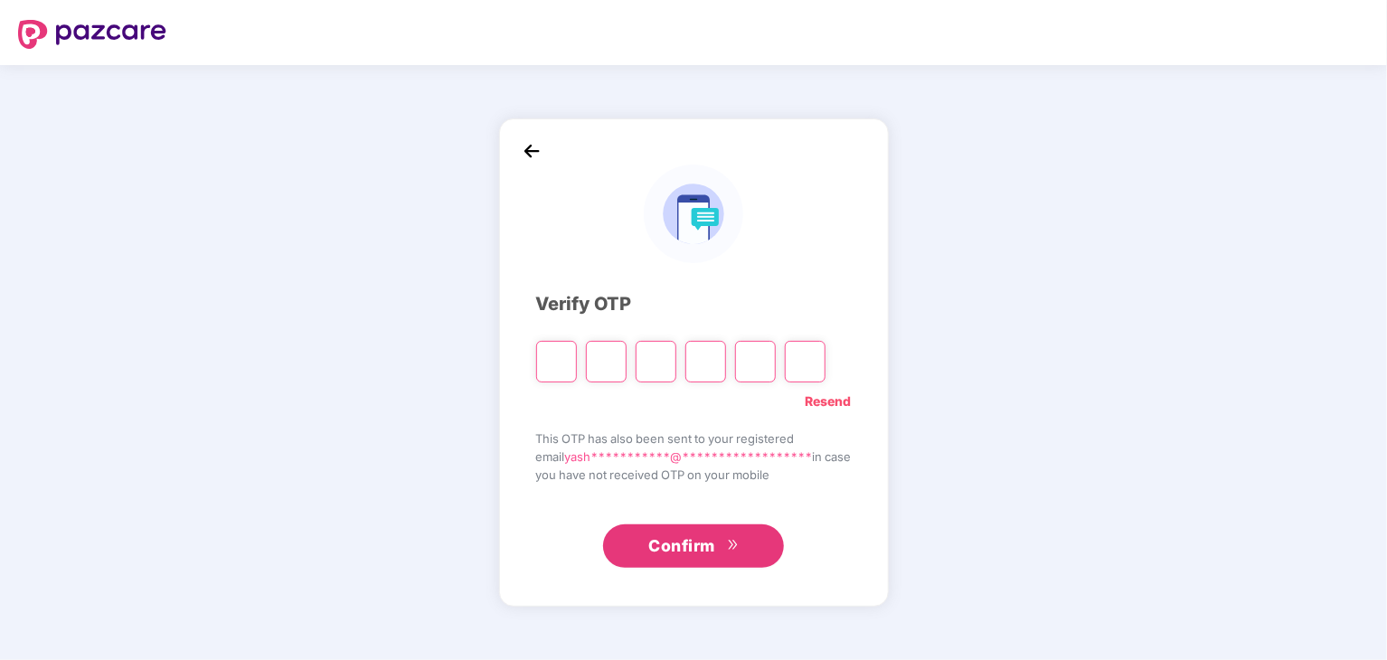
type input "*"
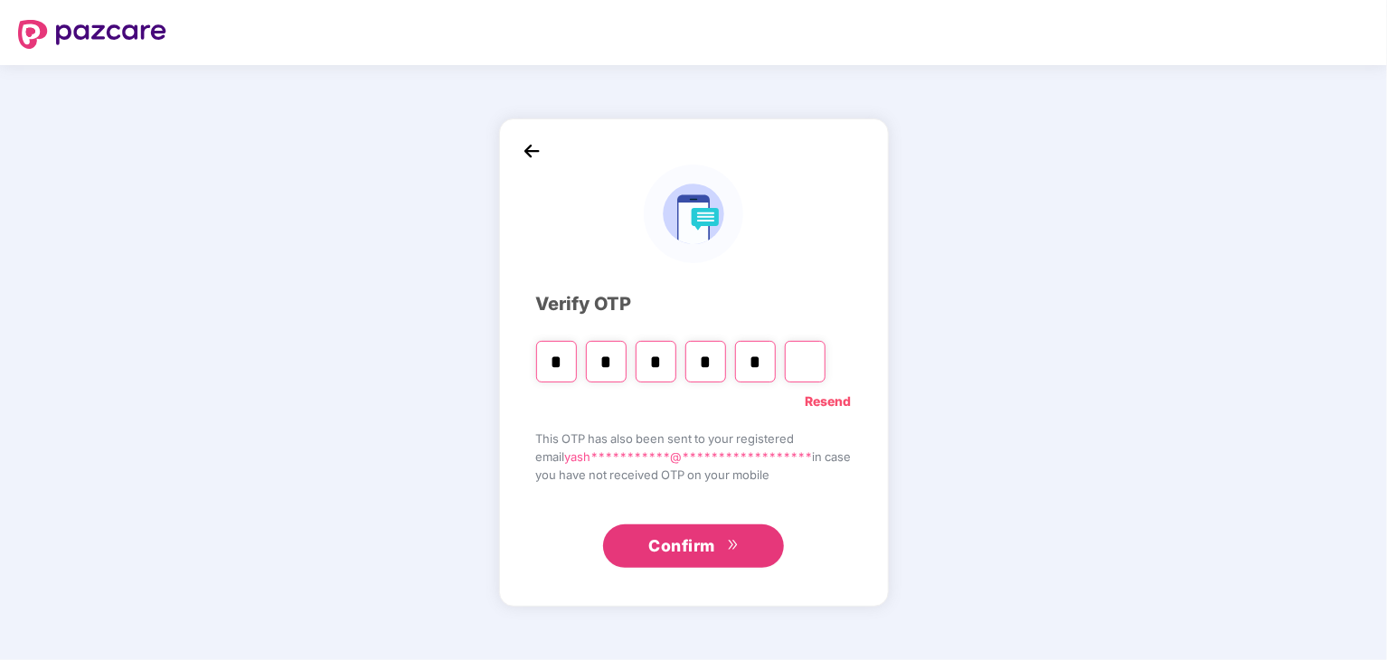
type input "*"
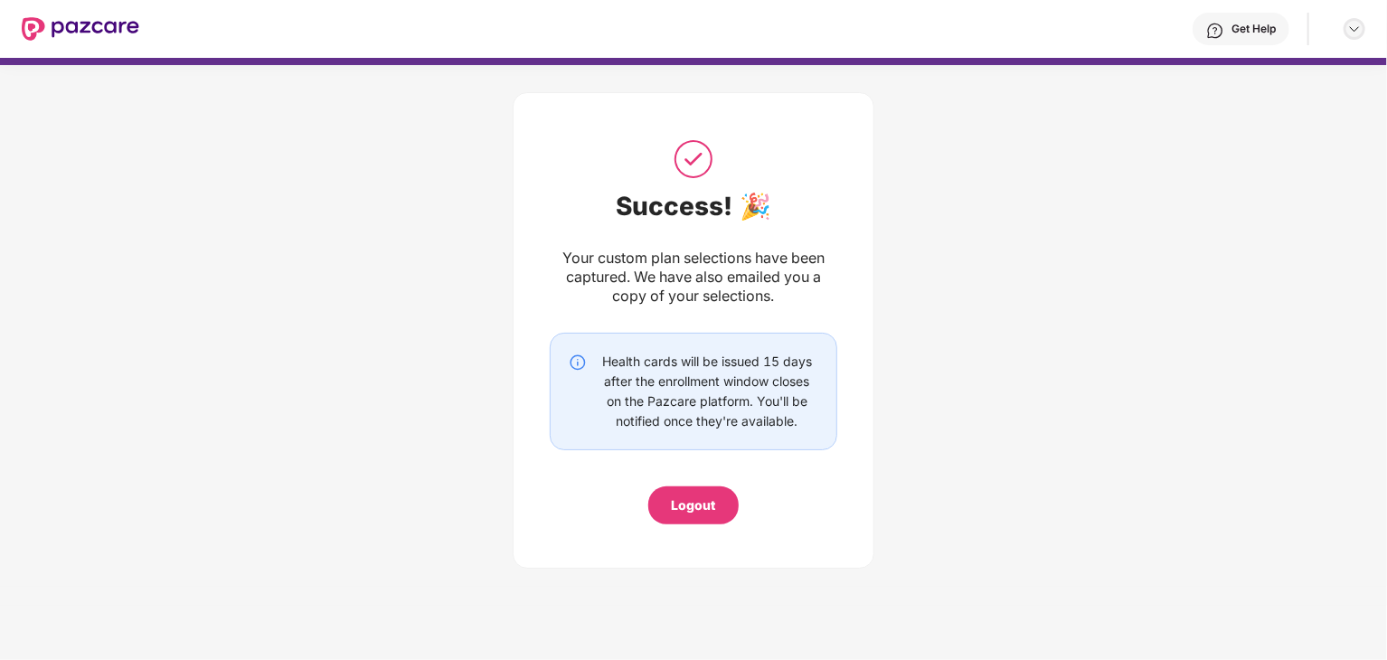
click at [1362, 30] on div at bounding box center [1354, 29] width 22 height 22
click at [1246, 24] on div "Get Help" at bounding box center [1253, 29] width 44 height 14
click at [1062, 132] on div "Success! 🎉 Your custom plan selections have been captured. We have also emailed…" at bounding box center [693, 326] width 1387 height 522
click at [687, 504] on div "Logout" at bounding box center [694, 505] width 44 height 20
